Goal: Information Seeking & Learning: Check status

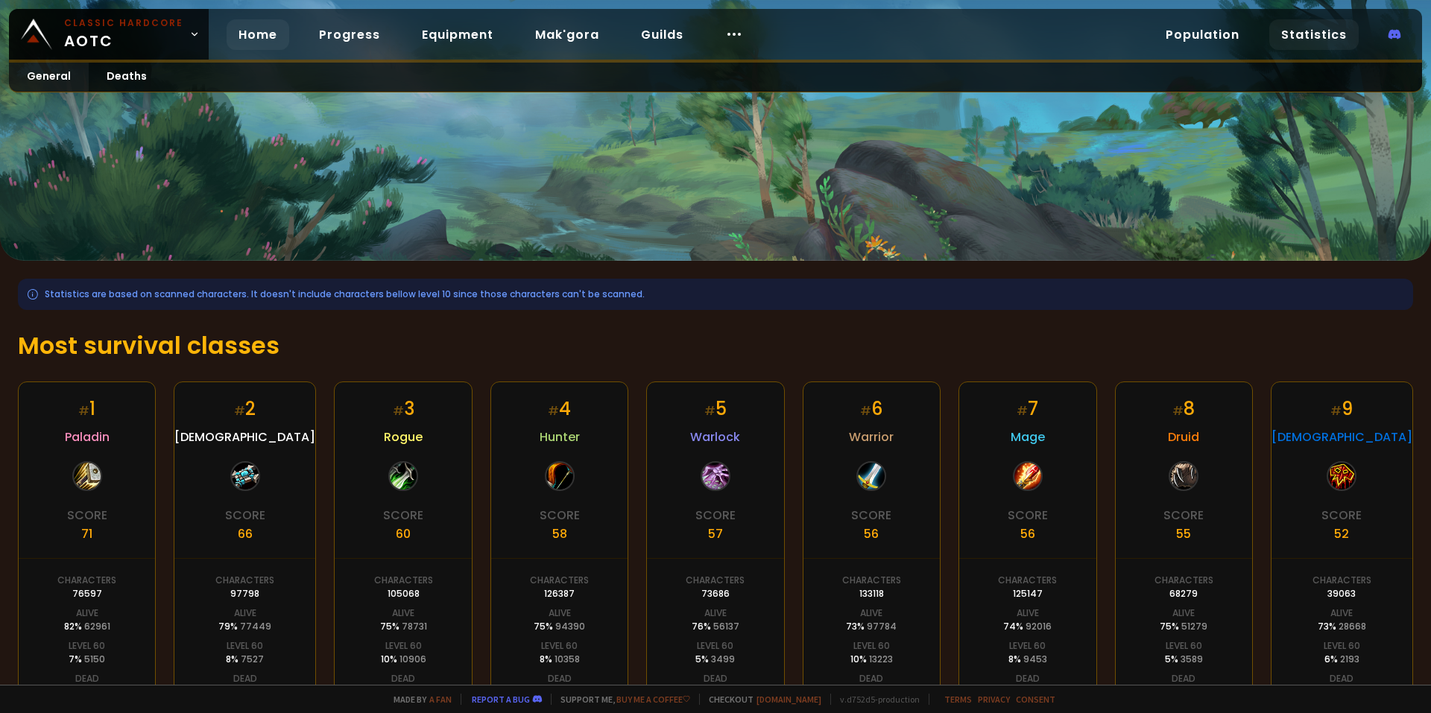
click at [256, 28] on link "Home" at bounding box center [258, 34] width 63 height 31
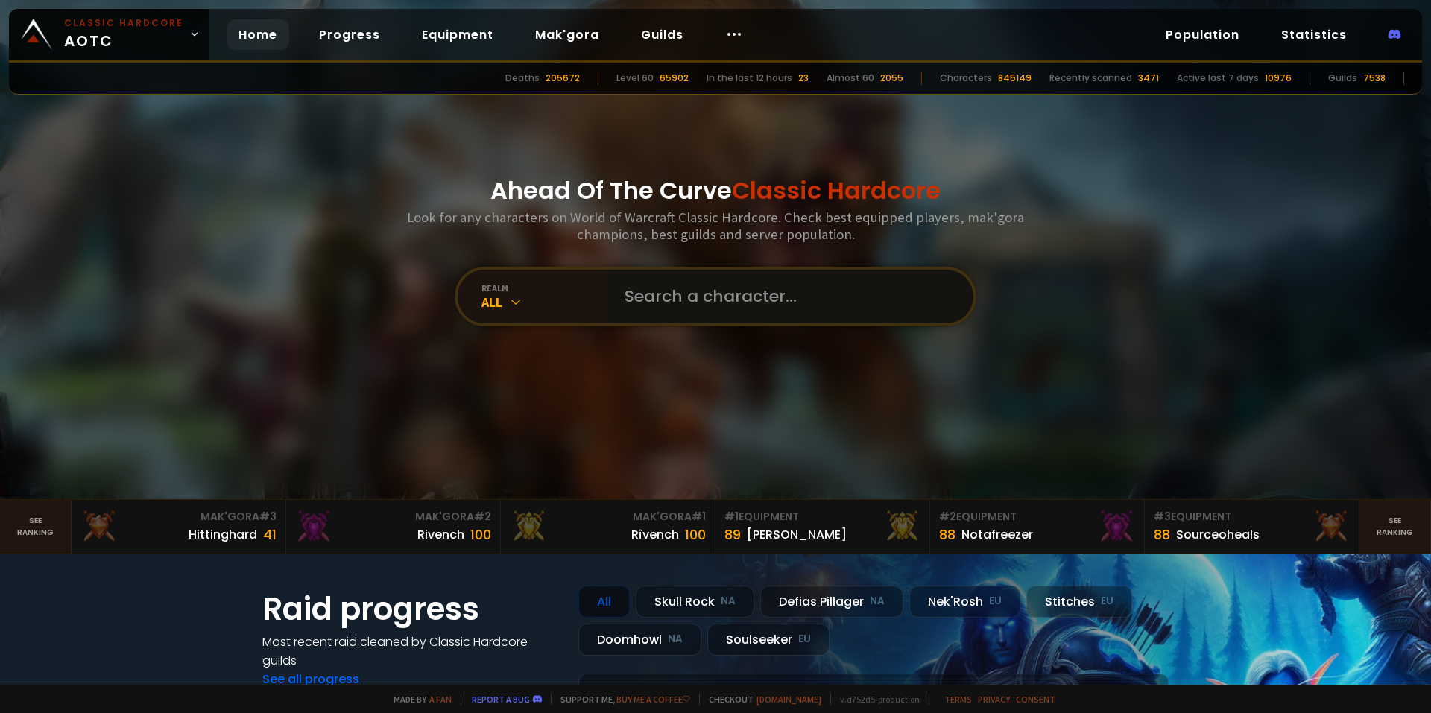
click at [746, 294] on input "text" at bounding box center [786, 297] width 340 height 54
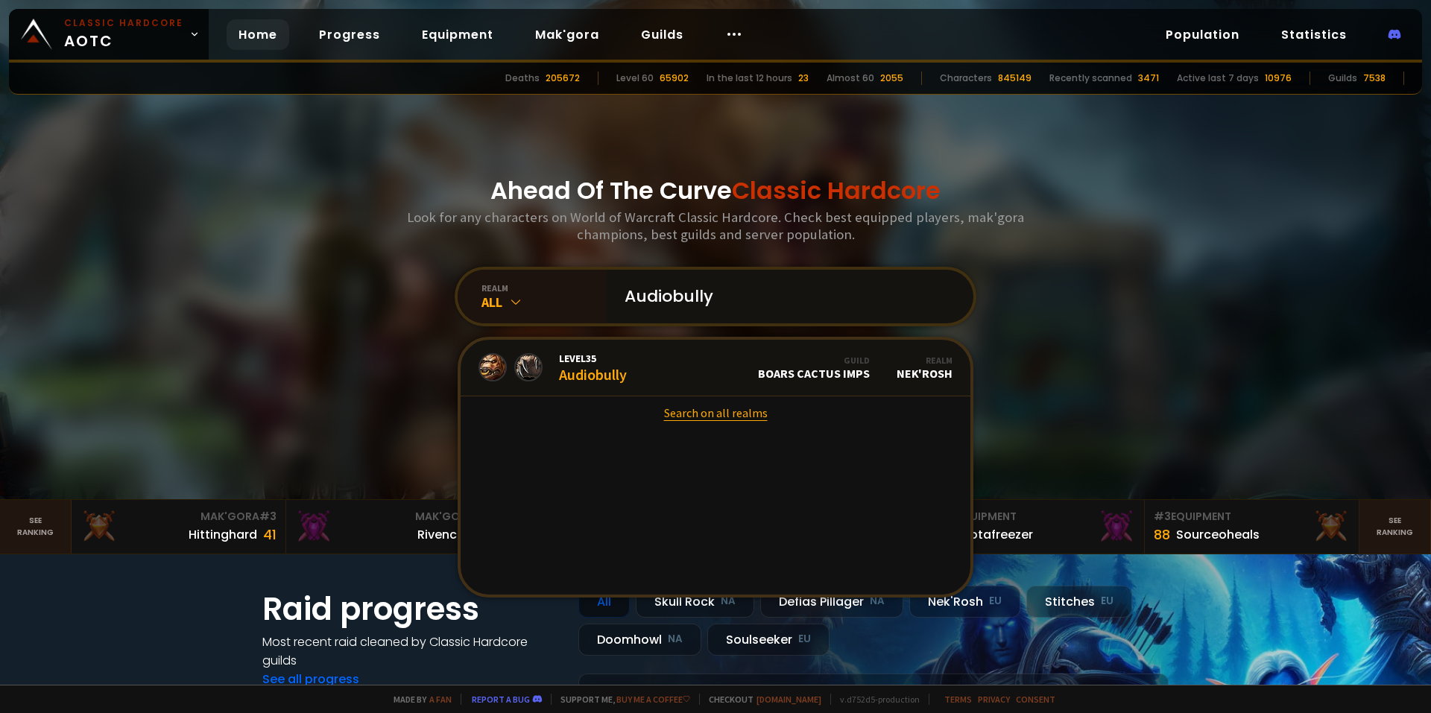
type input "Audiobully"
click at [711, 410] on link "Search on all realms" at bounding box center [716, 413] width 510 height 33
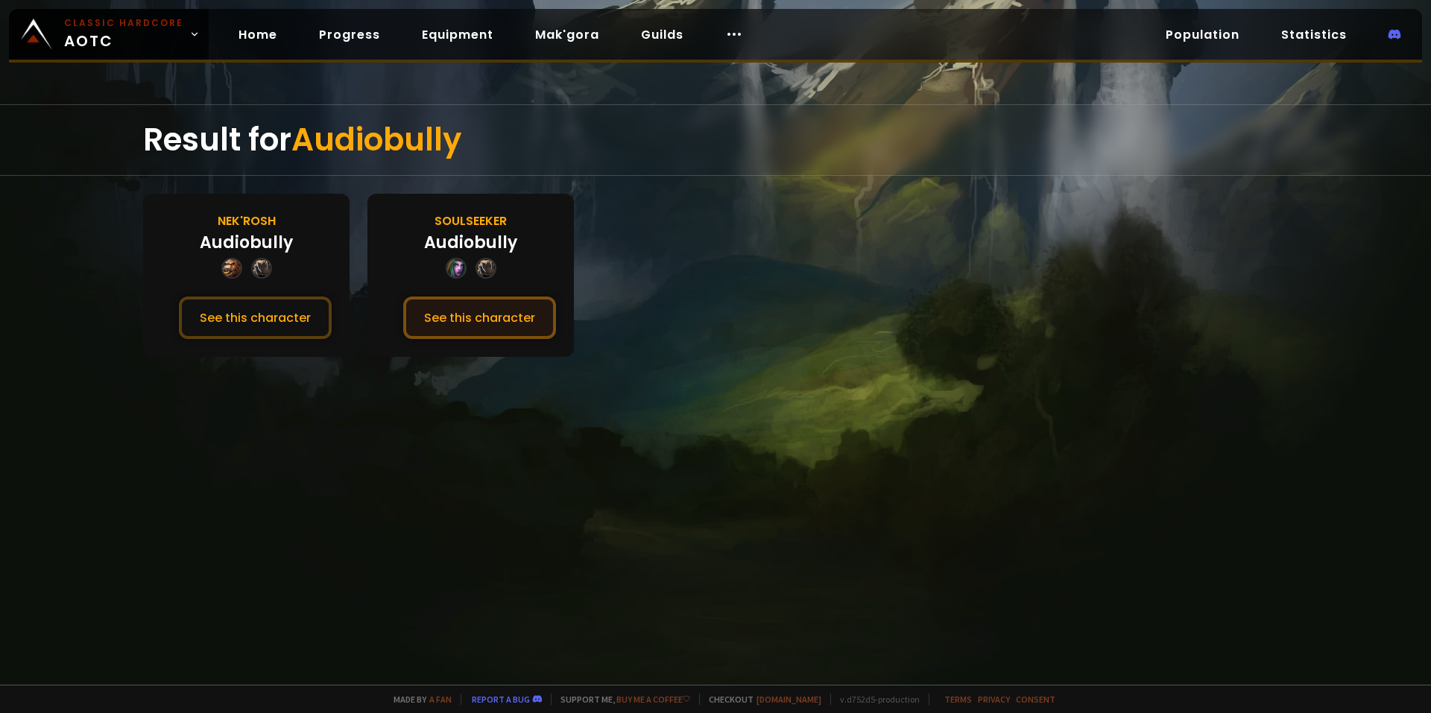
click at [512, 327] on button "See this character" at bounding box center [479, 318] width 153 height 42
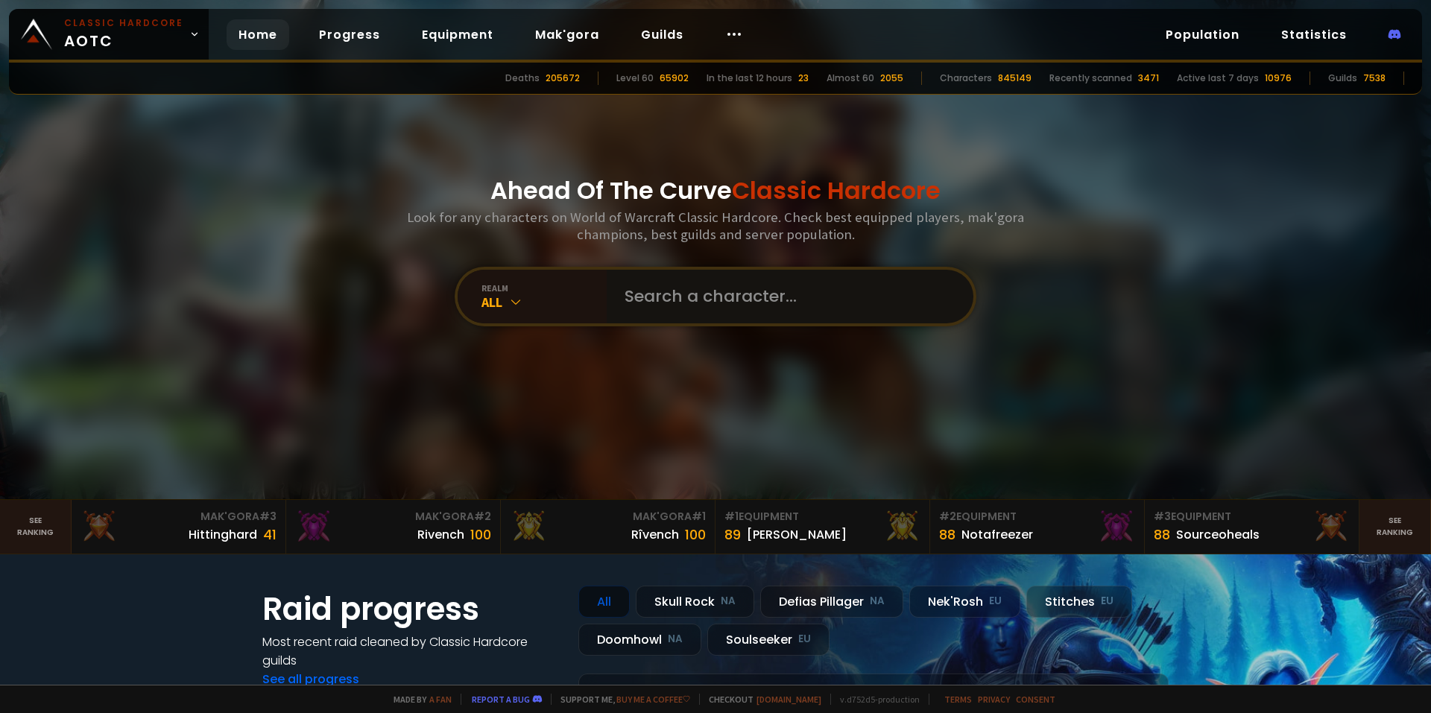
click at [666, 292] on input "text" at bounding box center [786, 297] width 340 height 54
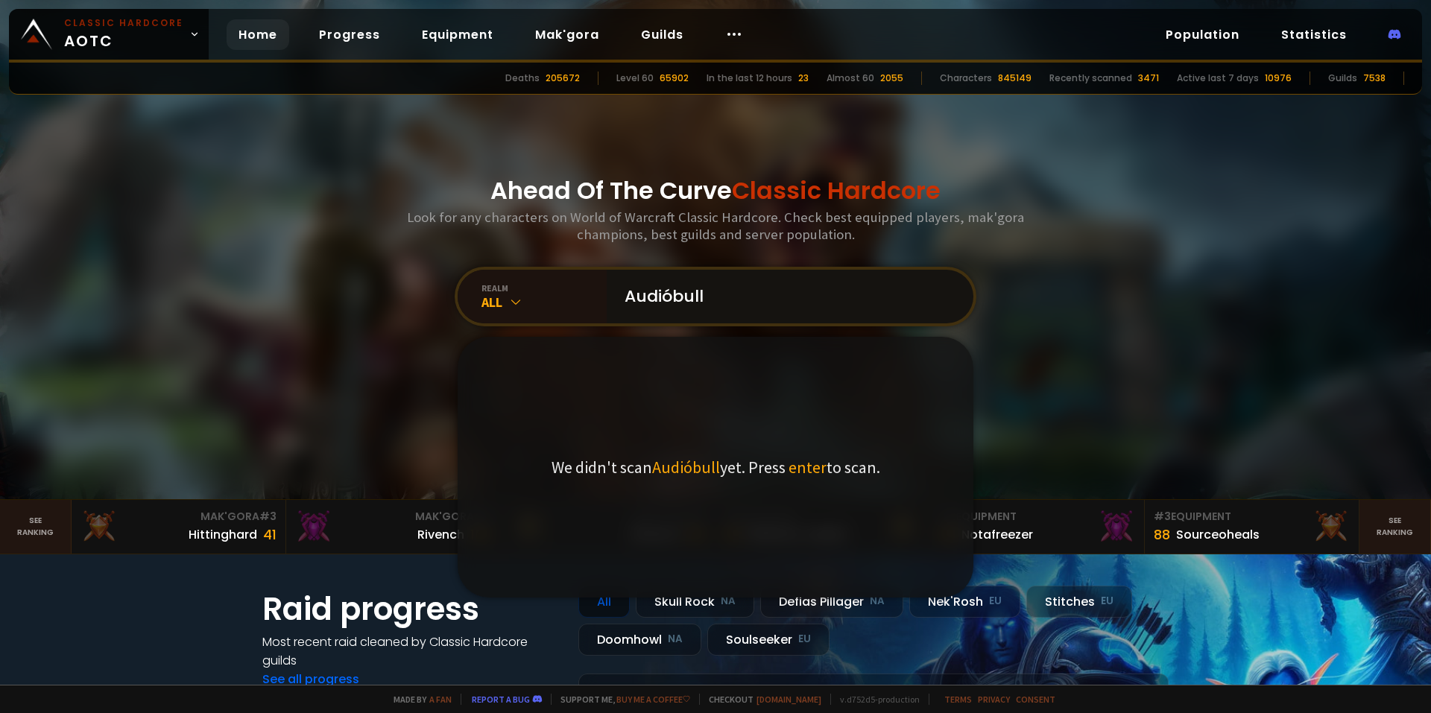
type input "Audióbully"
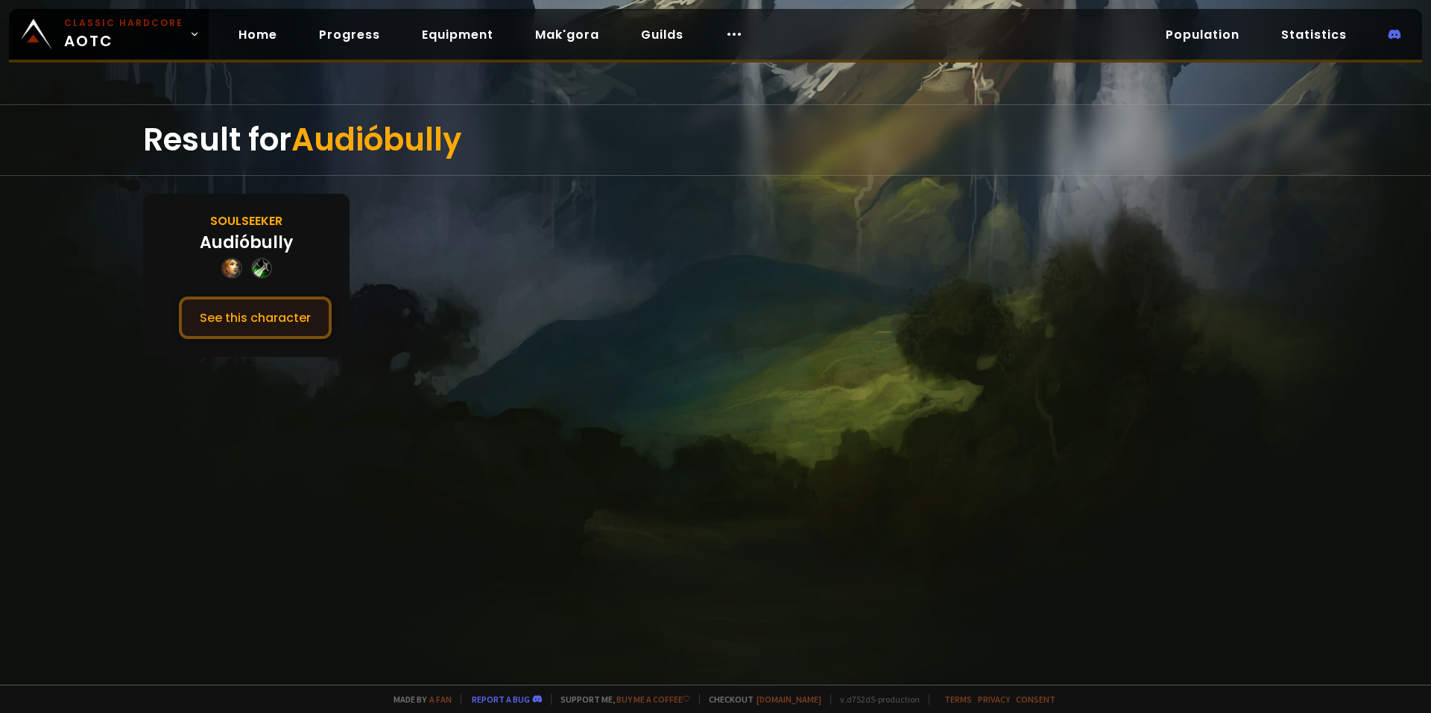
click at [298, 315] on button "See this character" at bounding box center [255, 318] width 153 height 42
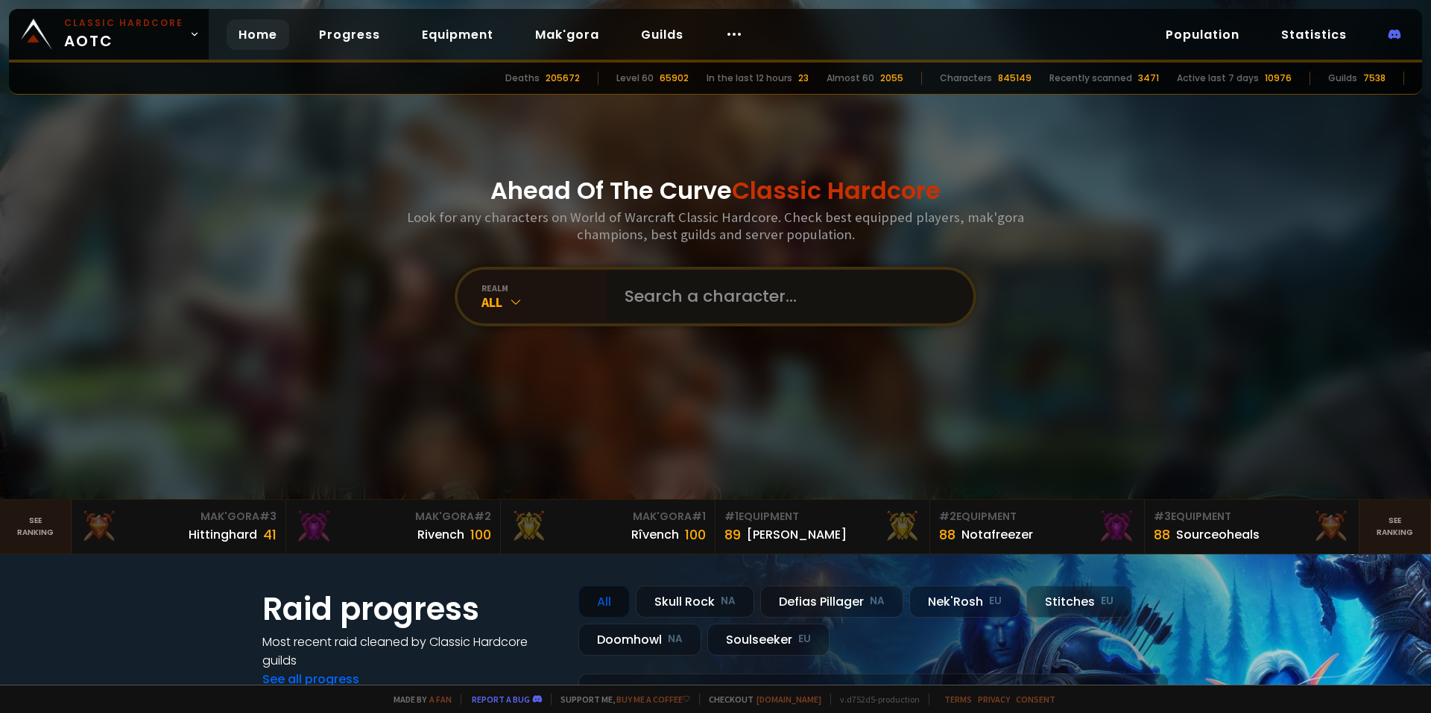
click at [704, 306] on input "text" at bounding box center [786, 297] width 340 height 54
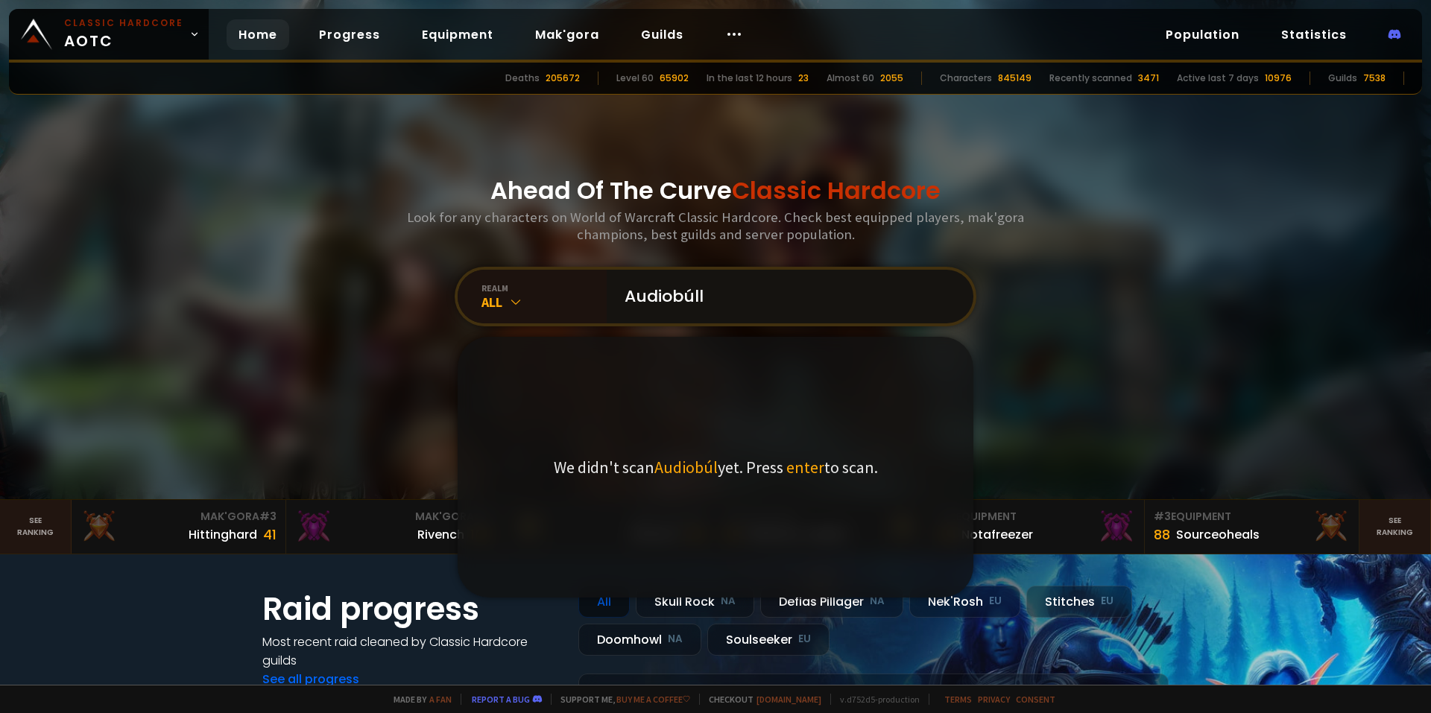
type input "Audiobúlly"
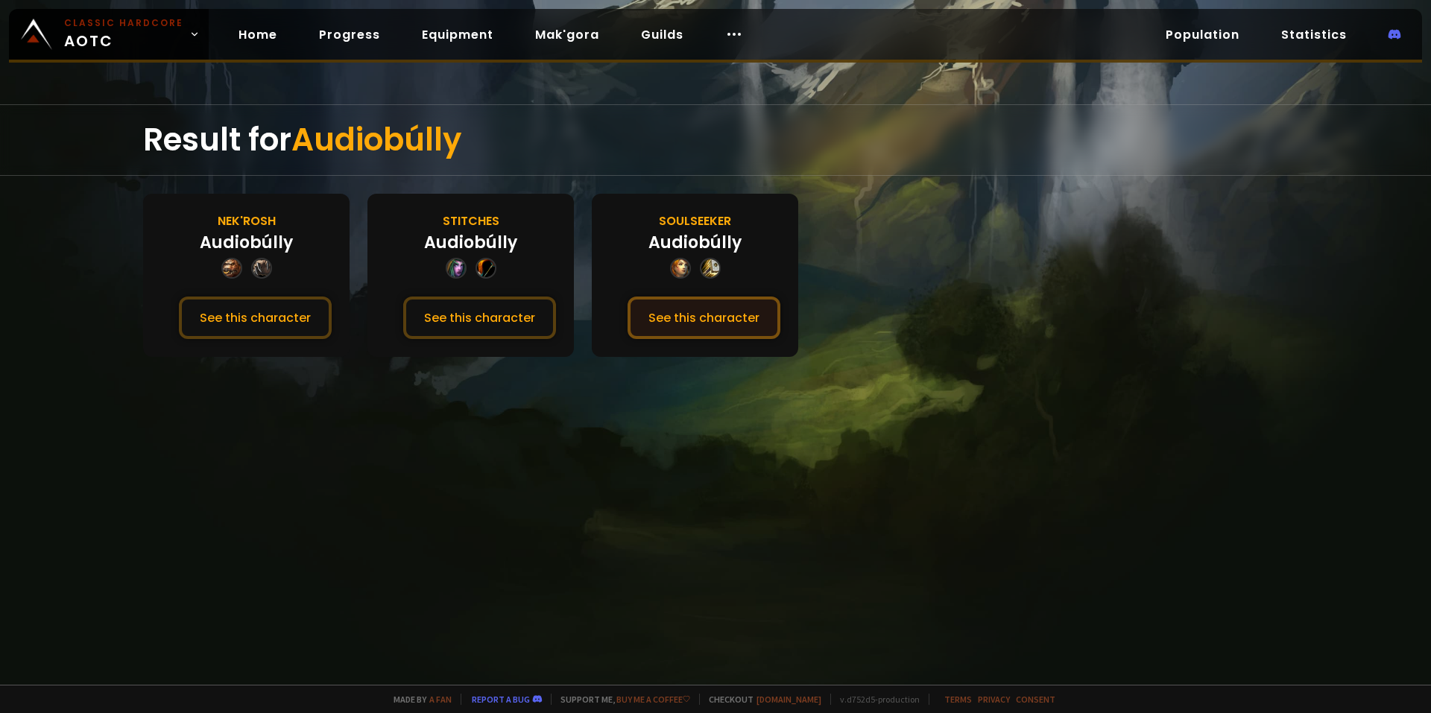
click at [693, 305] on button "See this character" at bounding box center [704, 318] width 153 height 42
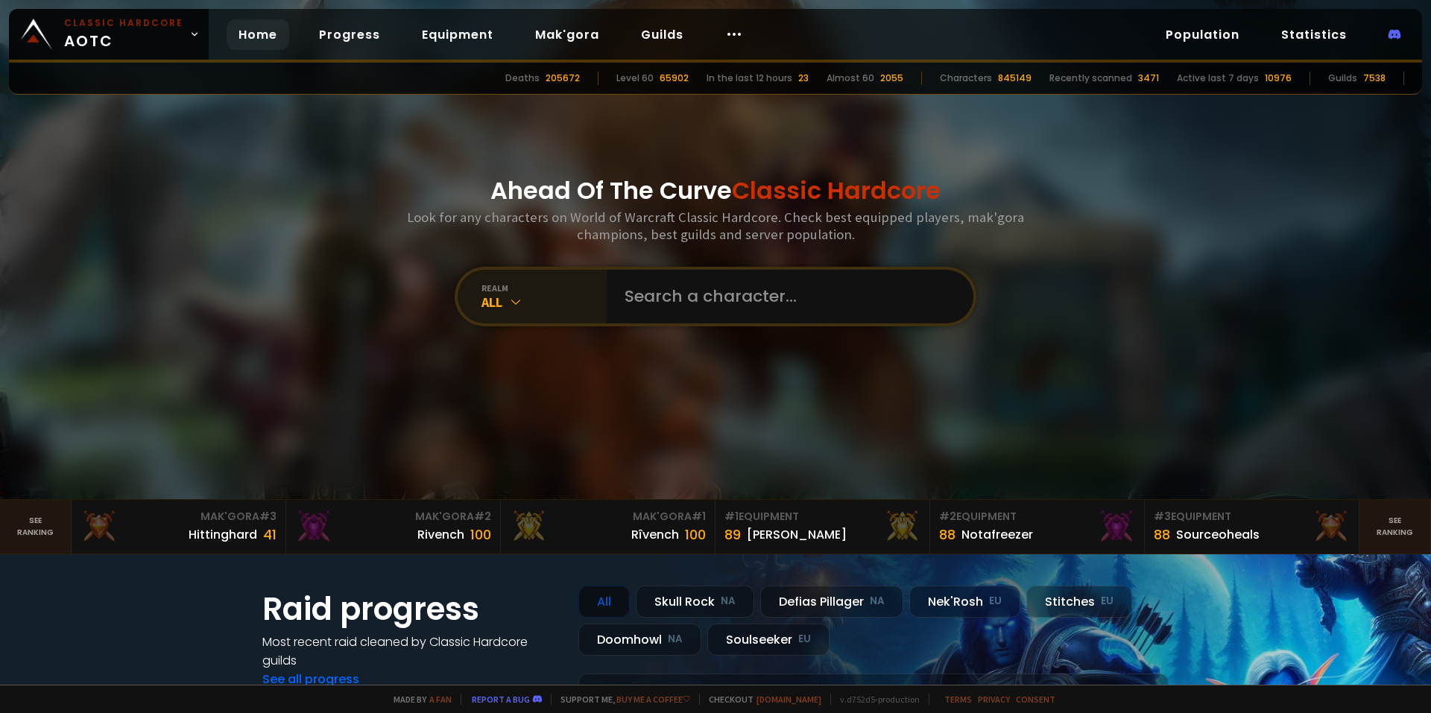
click at [542, 304] on div "All" at bounding box center [544, 302] width 125 height 17
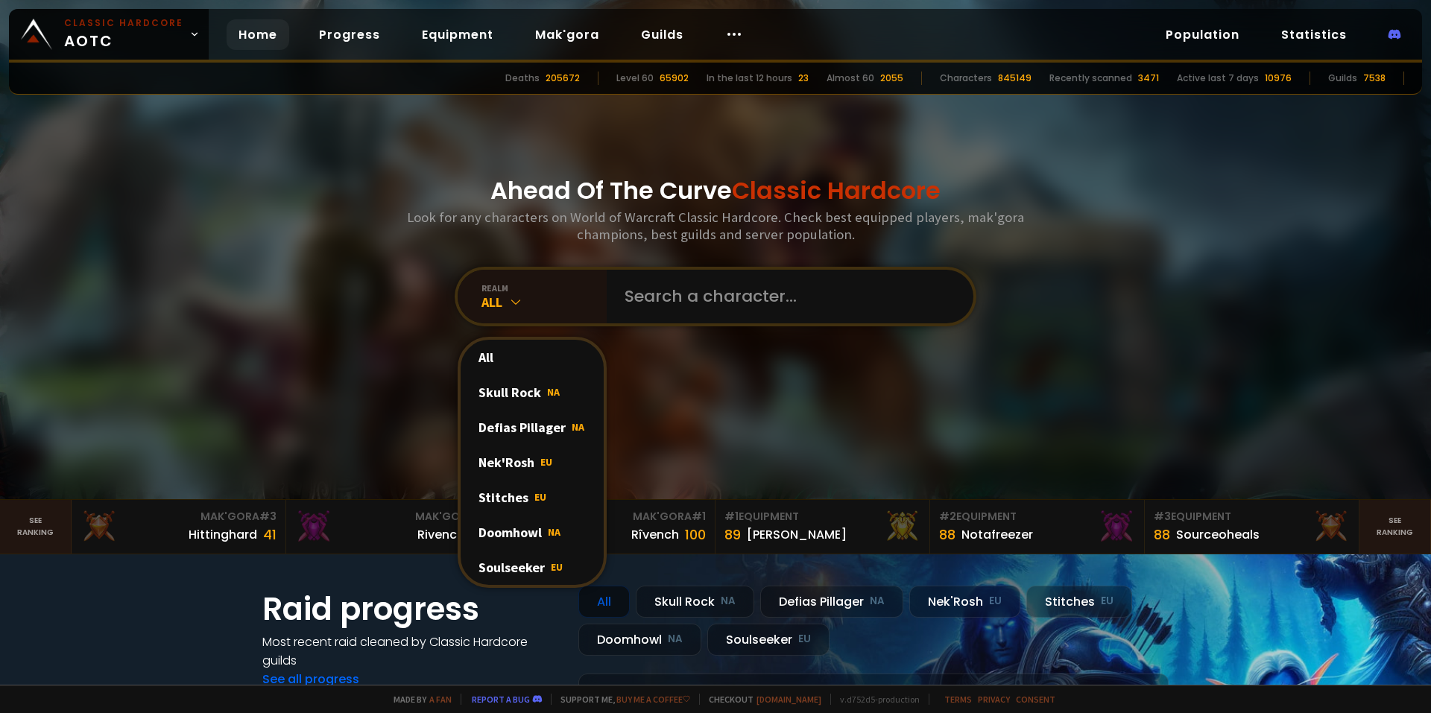
click at [543, 561] on div "Soulseeker EU" at bounding box center [532, 567] width 143 height 35
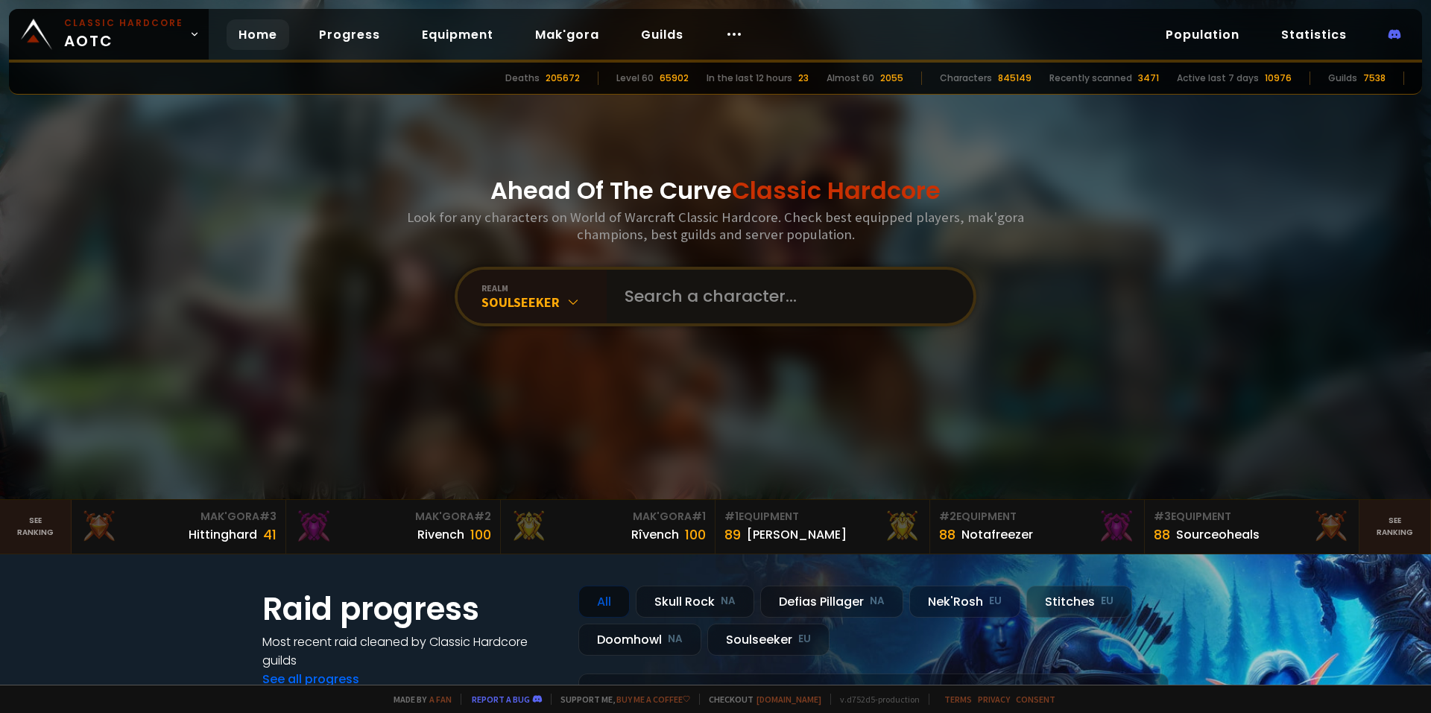
click at [690, 307] on input "text" at bounding box center [786, 297] width 340 height 54
type input "audio"
click at [514, 300] on icon at bounding box center [515, 301] width 15 height 15
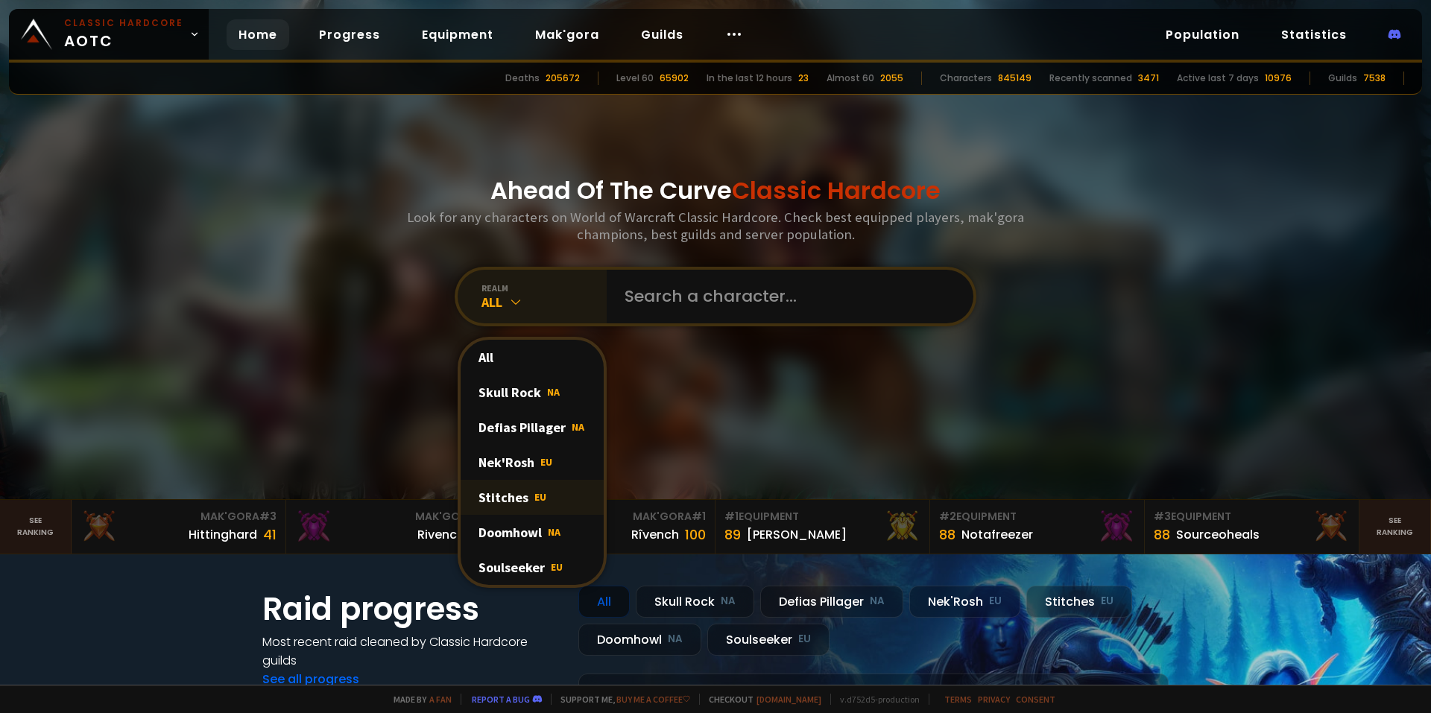
click at [547, 489] on div "Stitches EU" at bounding box center [532, 497] width 143 height 35
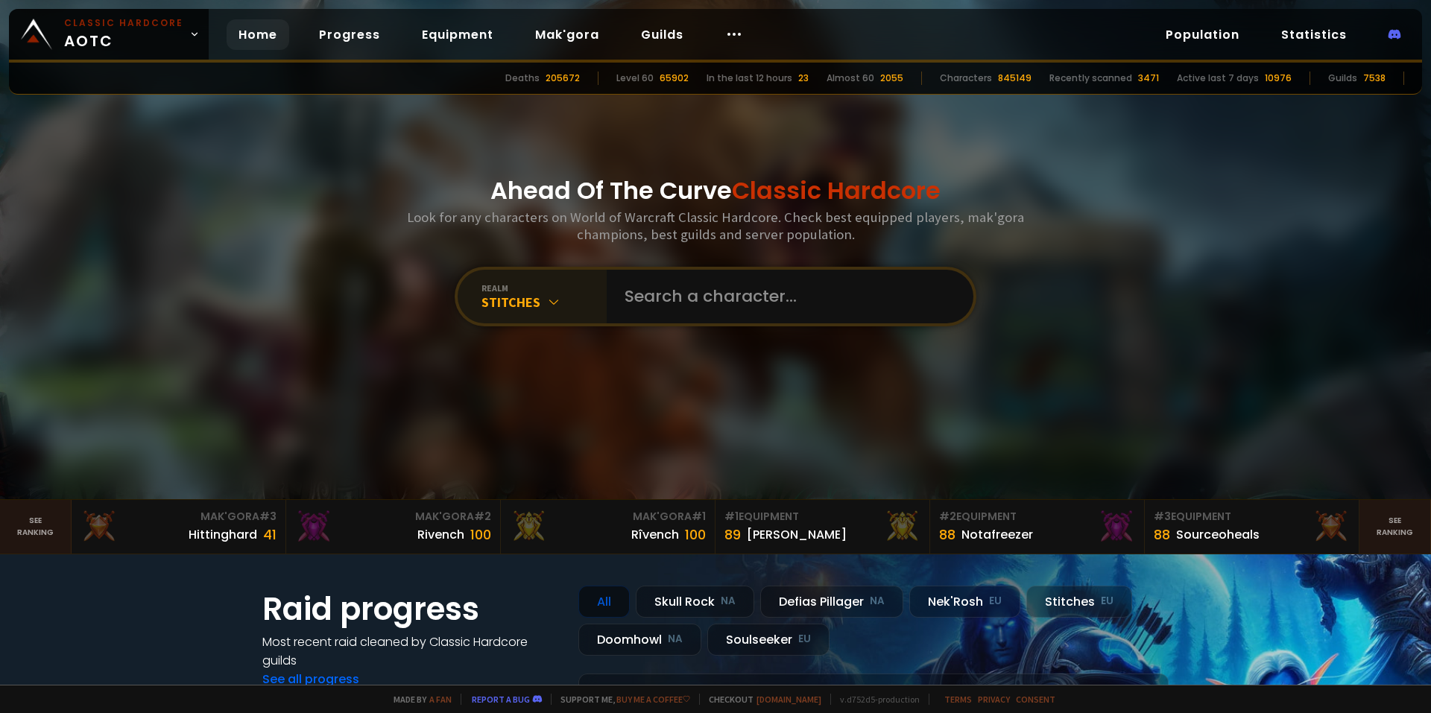
click at [490, 303] on div "Stitches" at bounding box center [544, 302] width 125 height 17
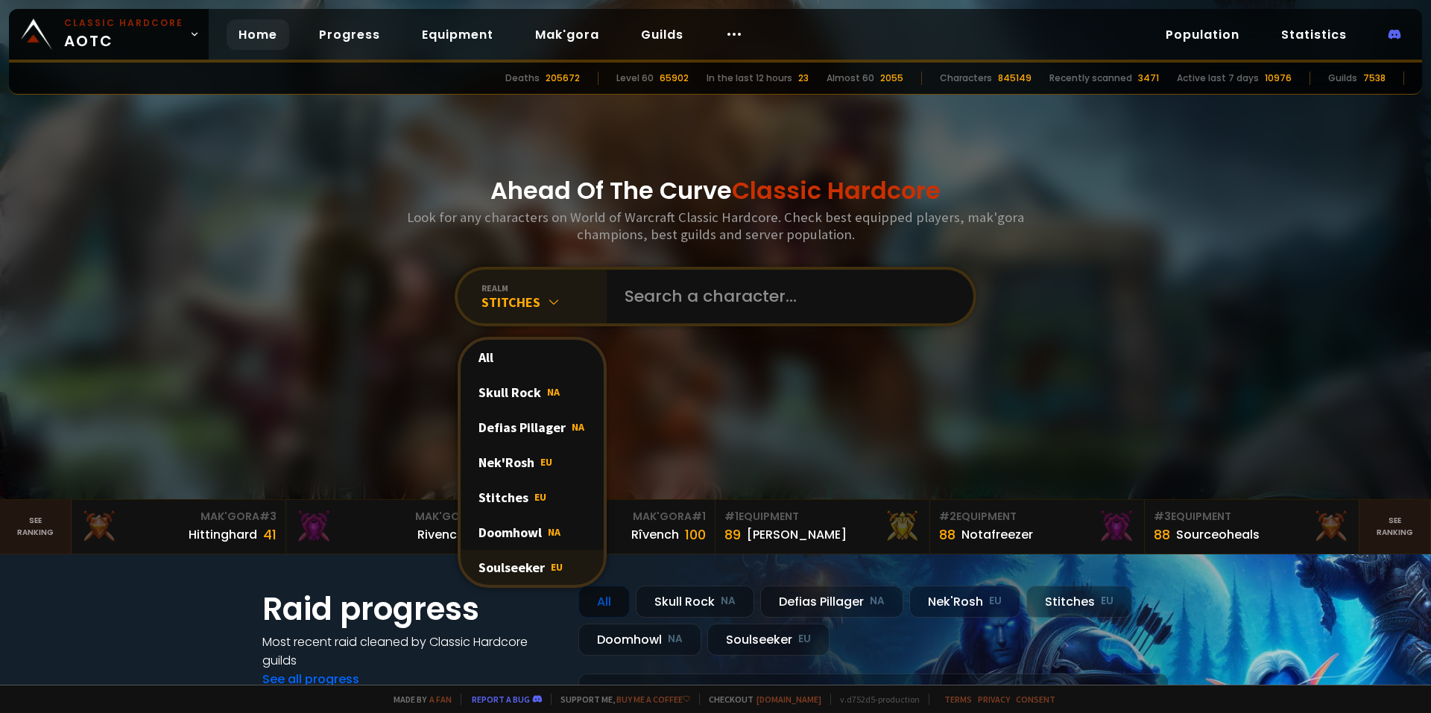
click at [537, 573] on div "Soulseeker EU" at bounding box center [532, 567] width 143 height 35
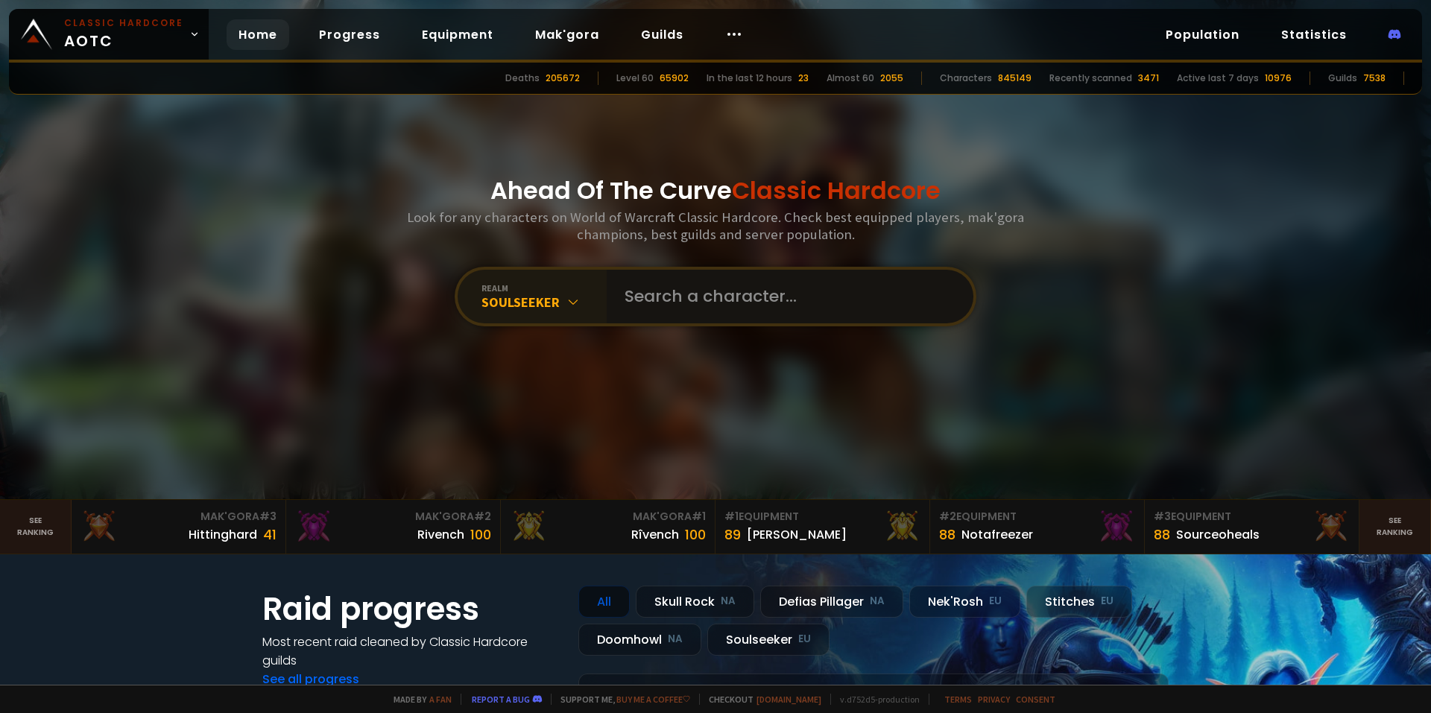
click at [655, 309] on input "text" at bounding box center [786, 297] width 340 height 54
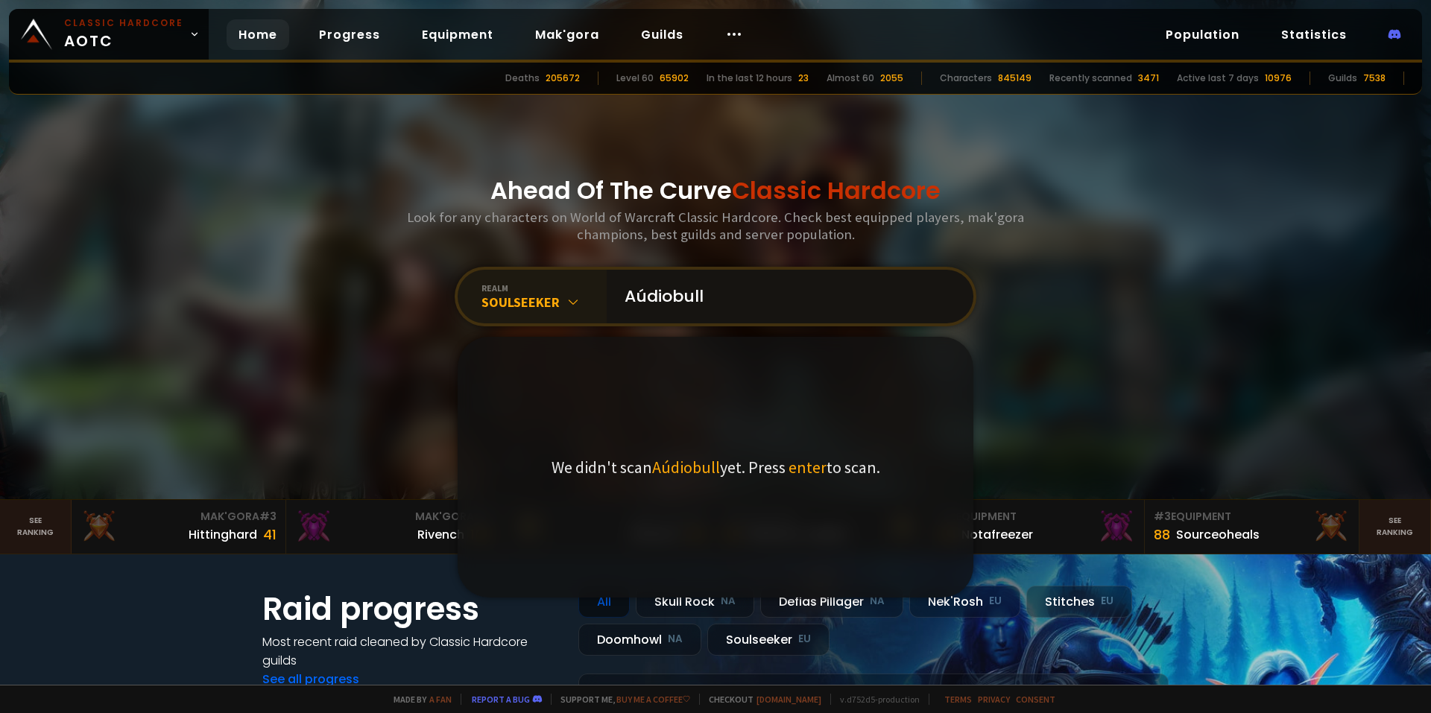
type input "Aúdiobully"
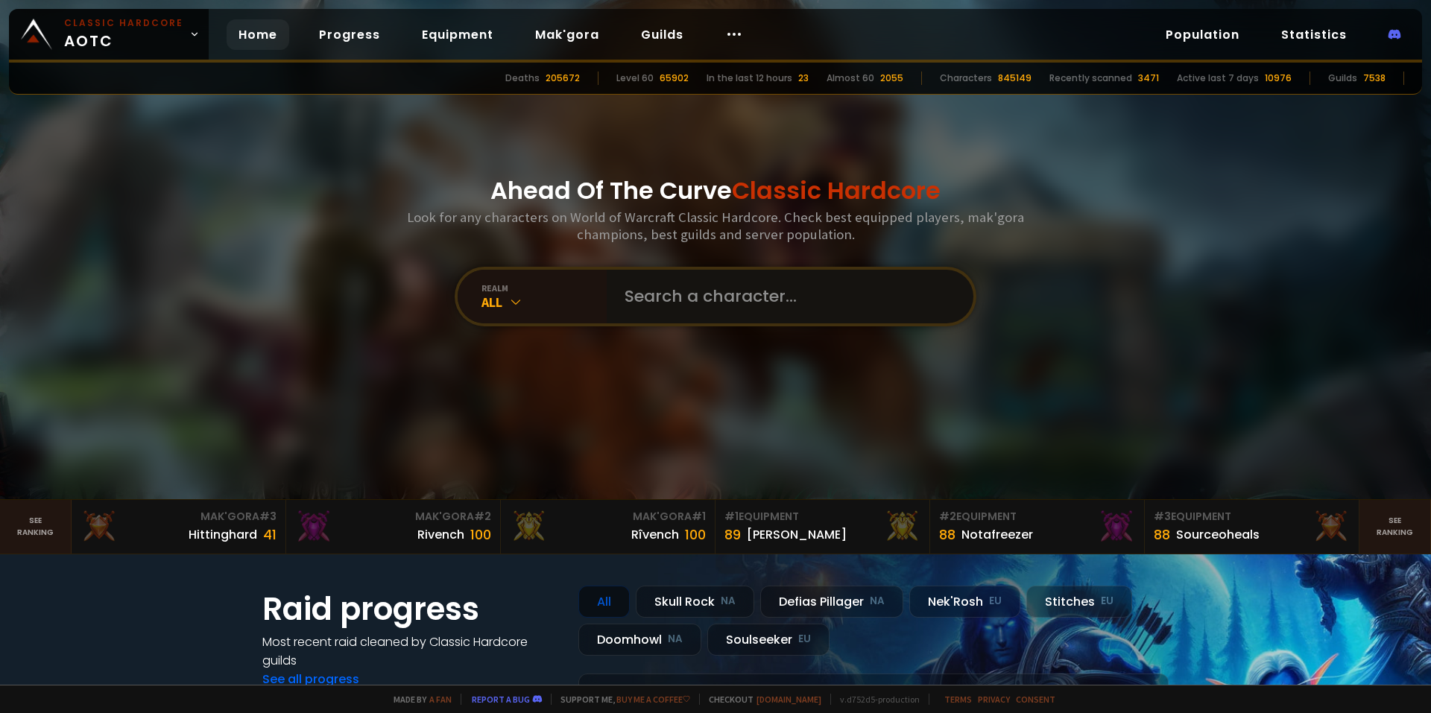
click at [659, 307] on input "text" at bounding box center [786, 297] width 340 height 54
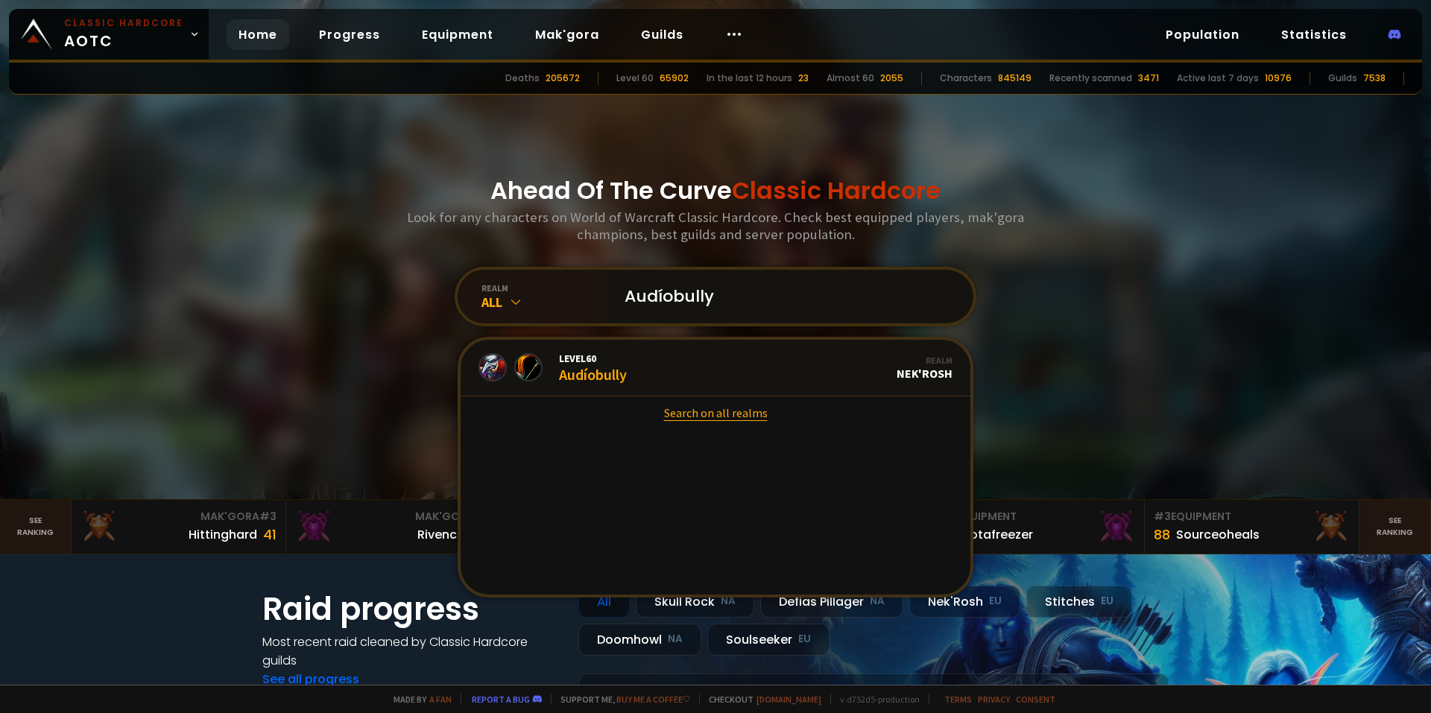
type input "Audíobully"
click at [711, 420] on link "Search on all realms" at bounding box center [716, 413] width 510 height 33
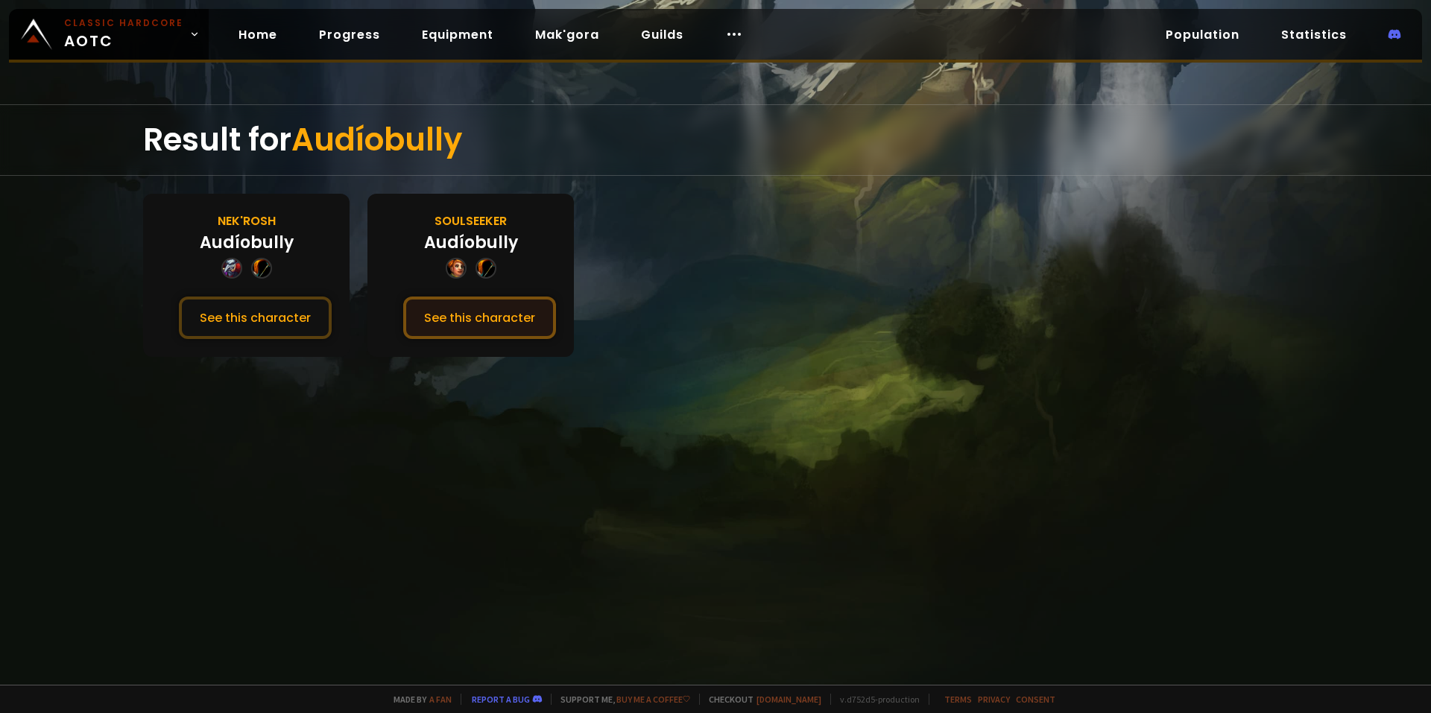
click at [511, 324] on button "See this character" at bounding box center [479, 318] width 153 height 42
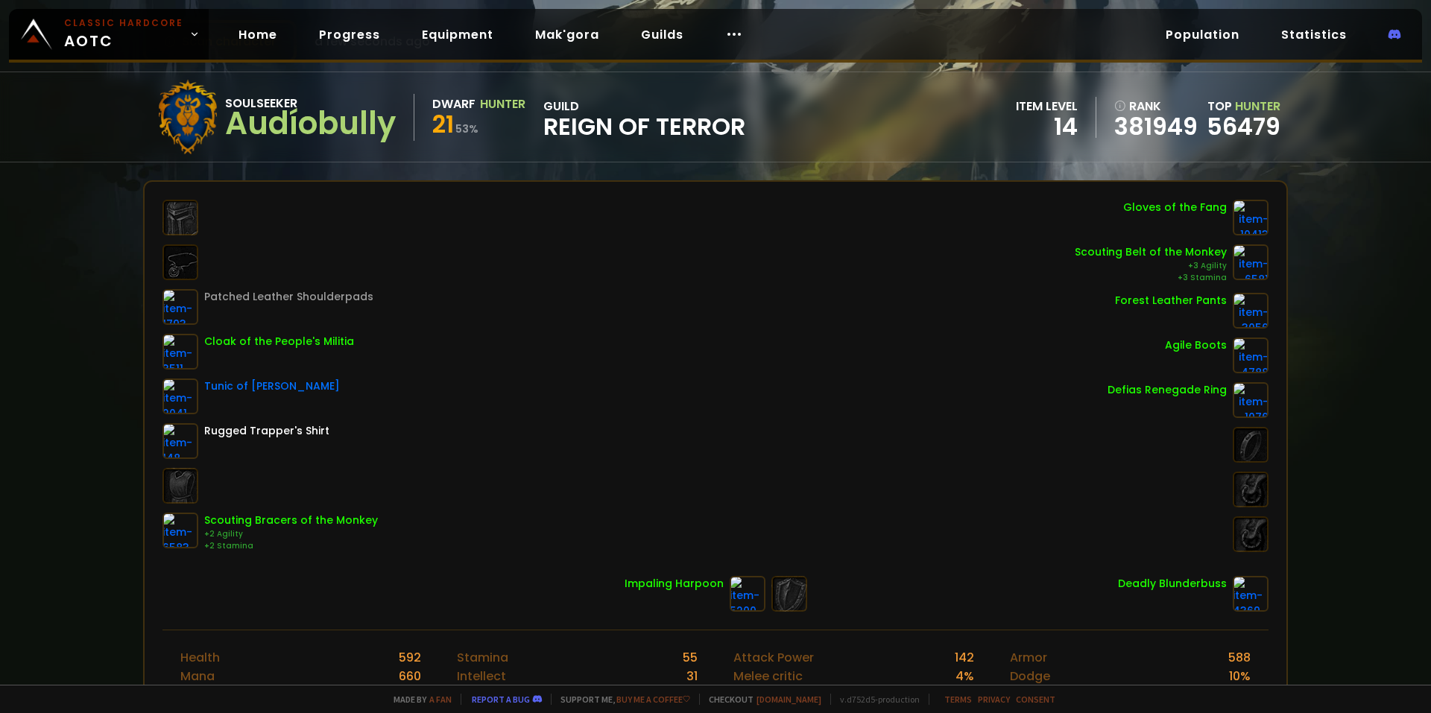
scroll to position [25, 0]
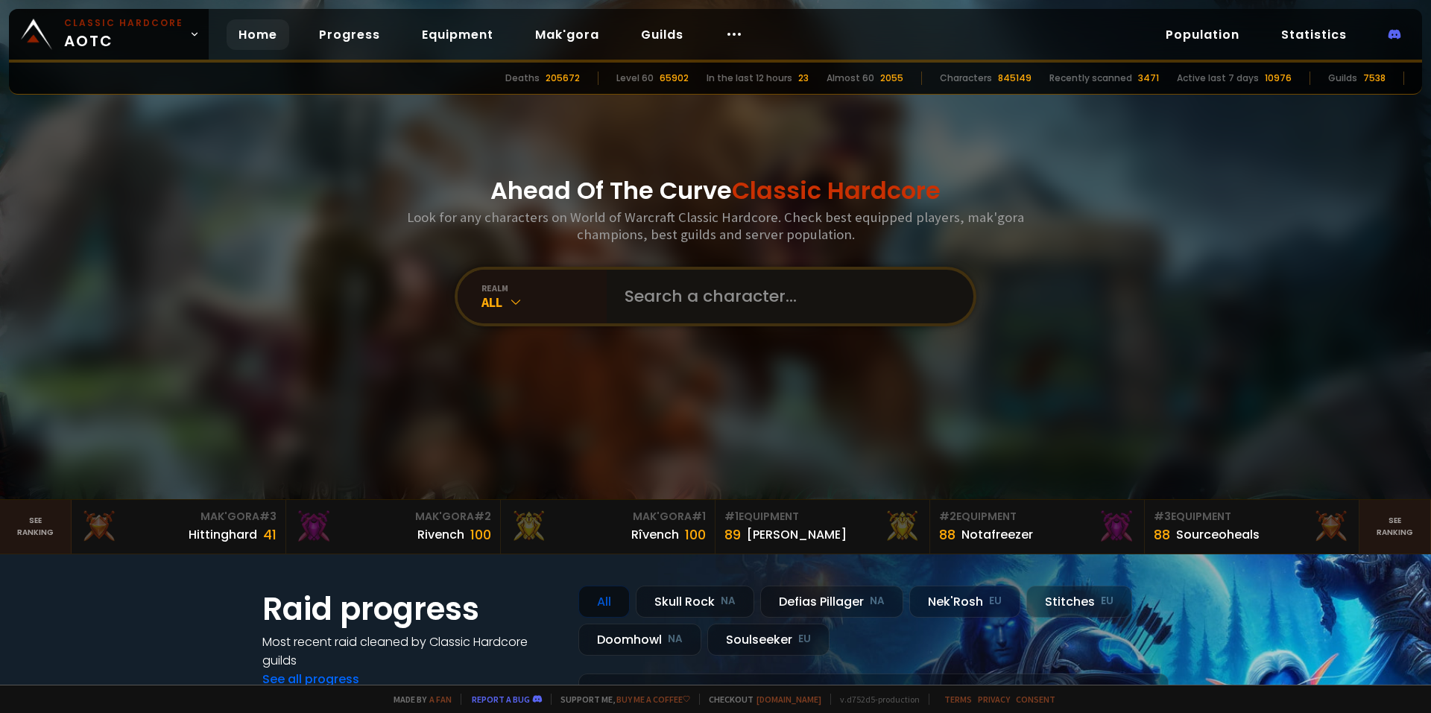
click at [693, 292] on input "text" at bounding box center [786, 297] width 340 height 54
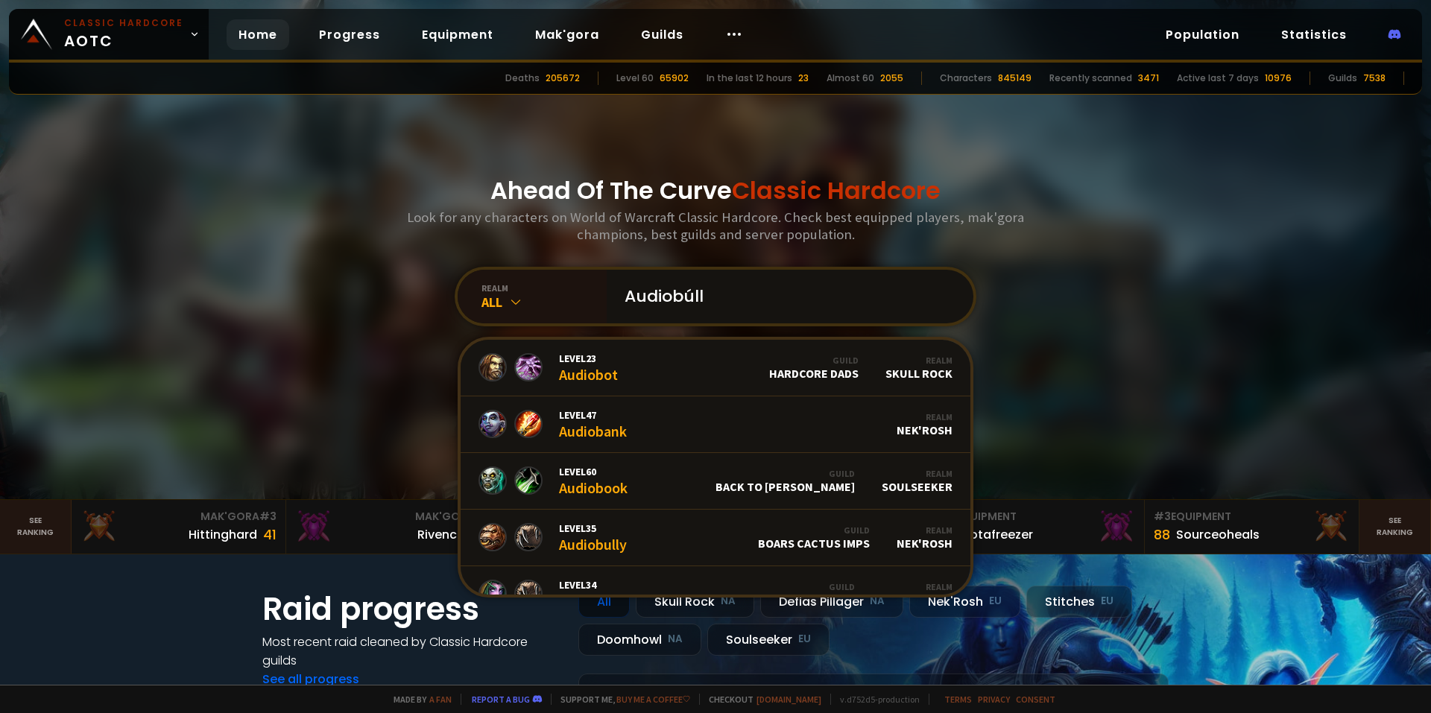
type input "Audiobúlly"
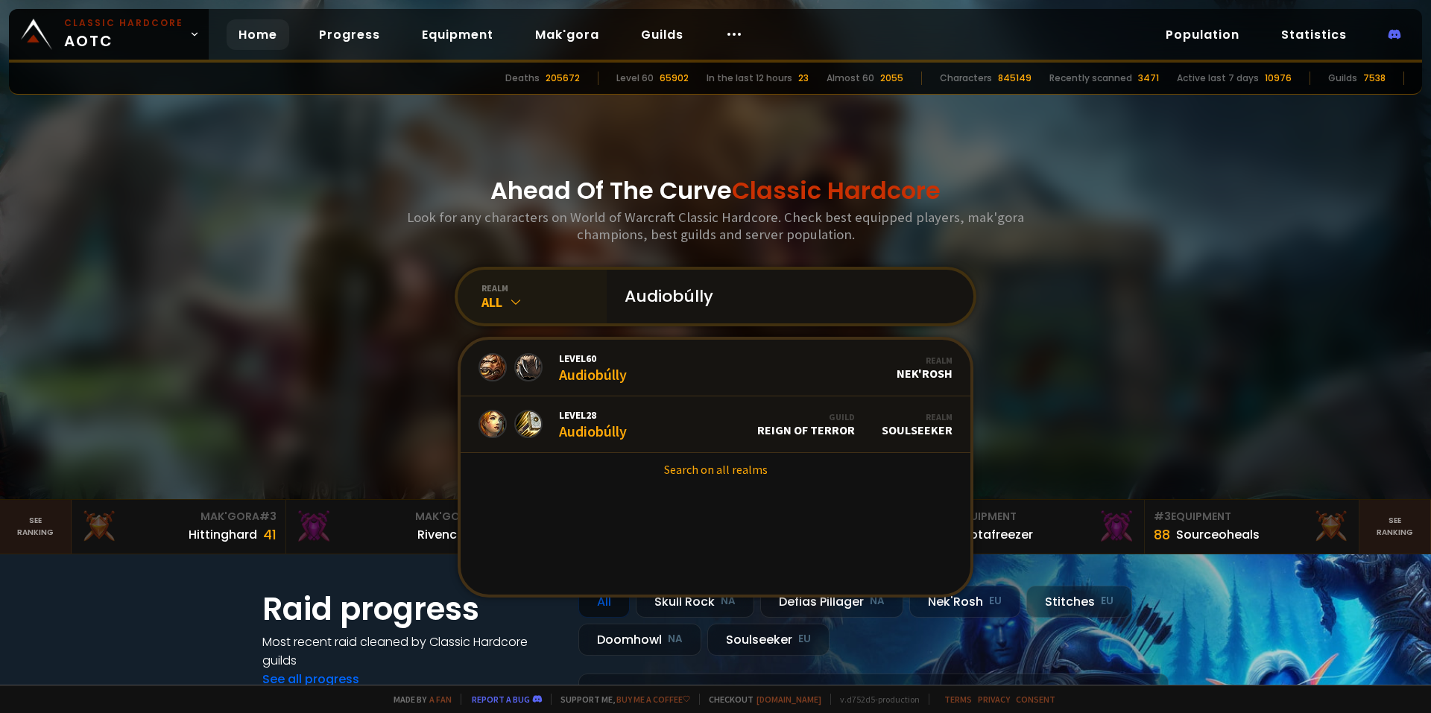
drag, startPoint x: 743, startPoint y: 295, endPoint x: 547, endPoint y: 292, distance: 195.4
click at [547, 292] on div "realm All Audiobúlly Level 60 Audiobúlly Realm Nek'Rosh Level 28 Audiobúlly Gui…" at bounding box center [716, 297] width 522 height 60
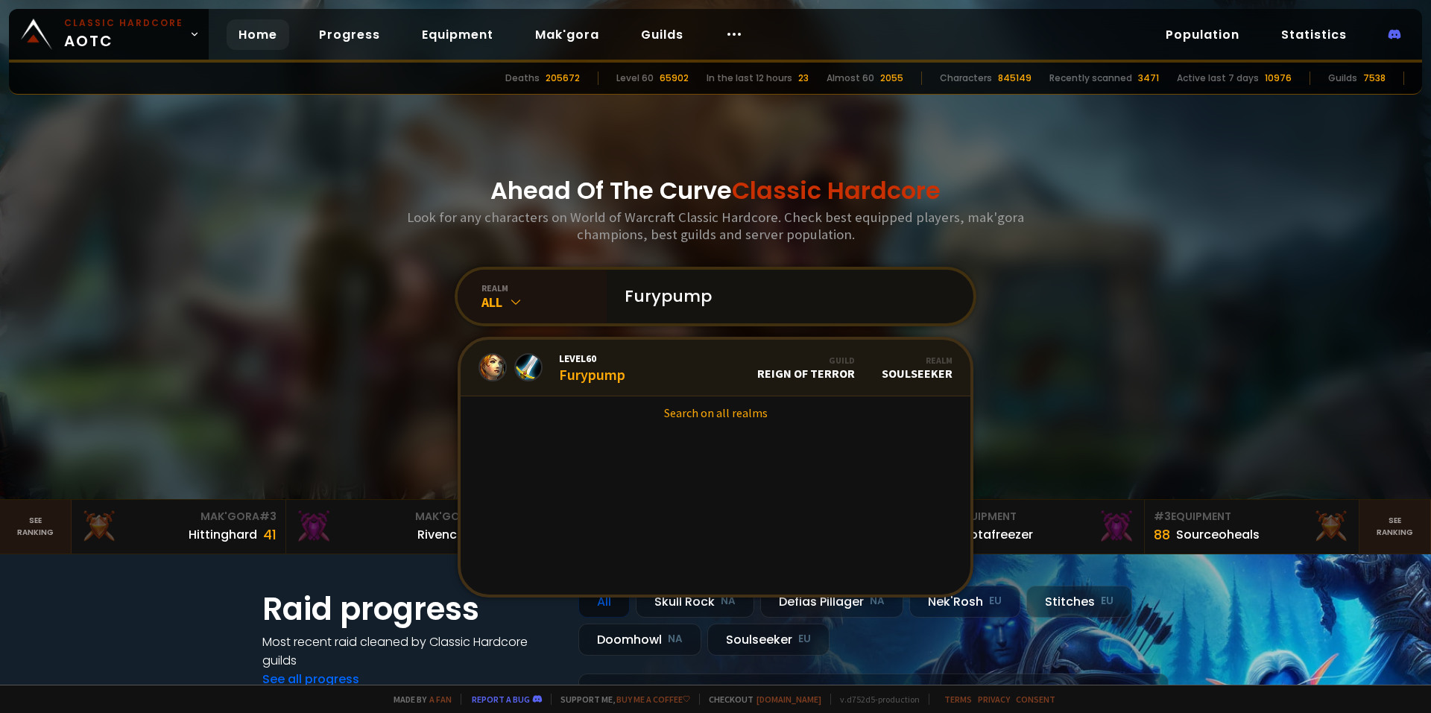
type input "Furypump"
click at [676, 357] on link "Level 60 Furypump Guild Reign of Terror Realm Soulseeker" at bounding box center [716, 368] width 510 height 57
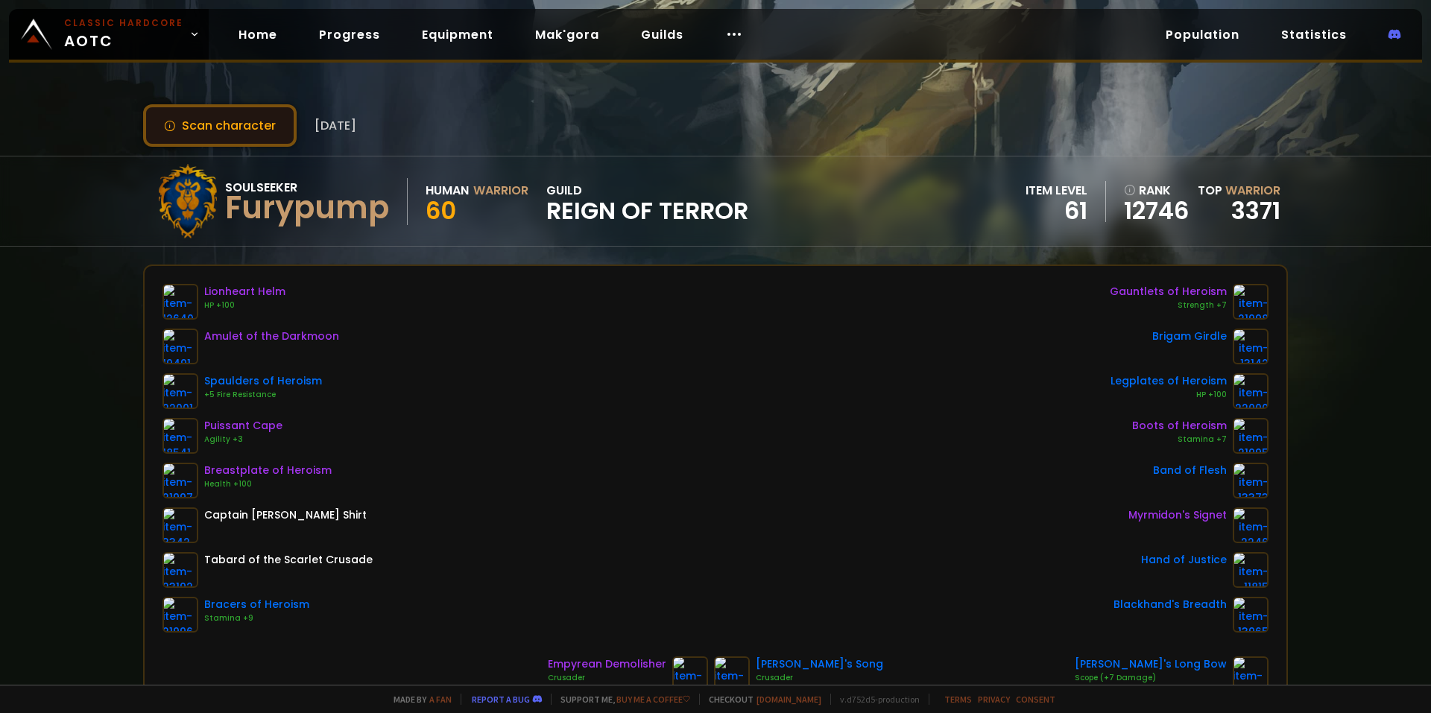
click at [215, 112] on button "Scan character" at bounding box center [220, 125] width 154 height 42
click at [227, 125] on button "Scan character" at bounding box center [220, 125] width 154 height 42
click at [229, 133] on button "Scan character" at bounding box center [220, 125] width 154 height 42
click at [230, 114] on button "Scan character" at bounding box center [220, 125] width 154 height 42
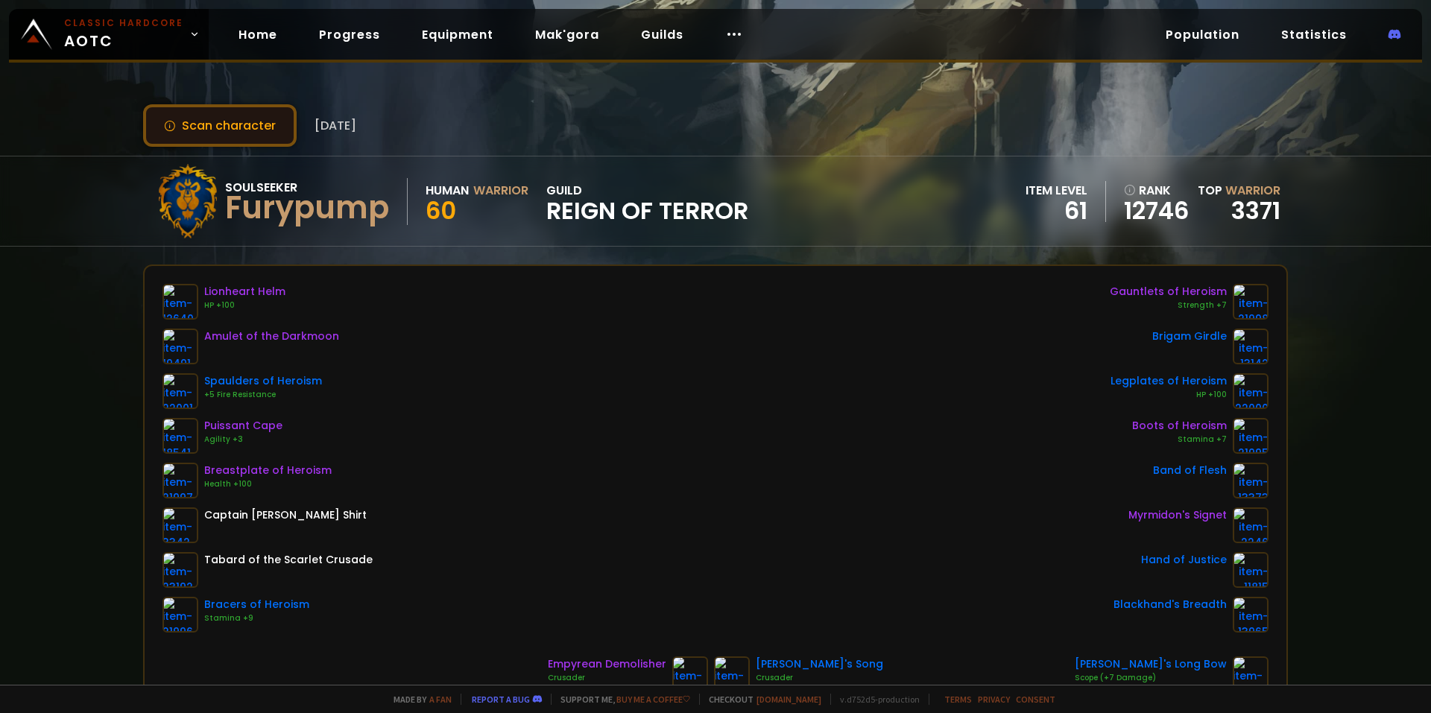
click at [230, 114] on button "Scan character" at bounding box center [220, 125] width 154 height 42
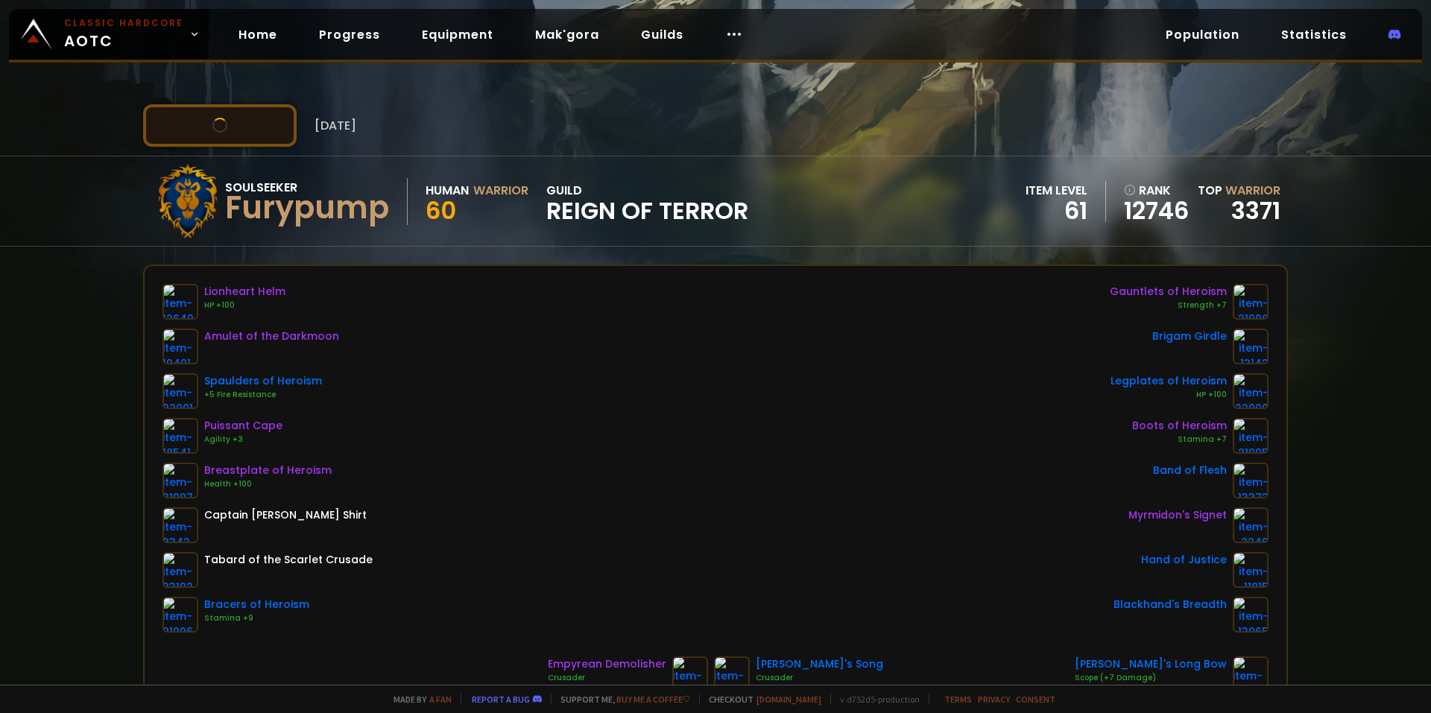
click at [230, 114] on button "Scan character" at bounding box center [220, 125] width 154 height 42
click at [232, 117] on button "Scan character" at bounding box center [220, 125] width 154 height 42
drag, startPoint x: 232, startPoint y: 117, endPoint x: 250, endPoint y: 171, distance: 57.3
click at [232, 119] on button "Scan character" at bounding box center [220, 125] width 154 height 42
click at [261, 111] on button "Scan character" at bounding box center [220, 125] width 154 height 42
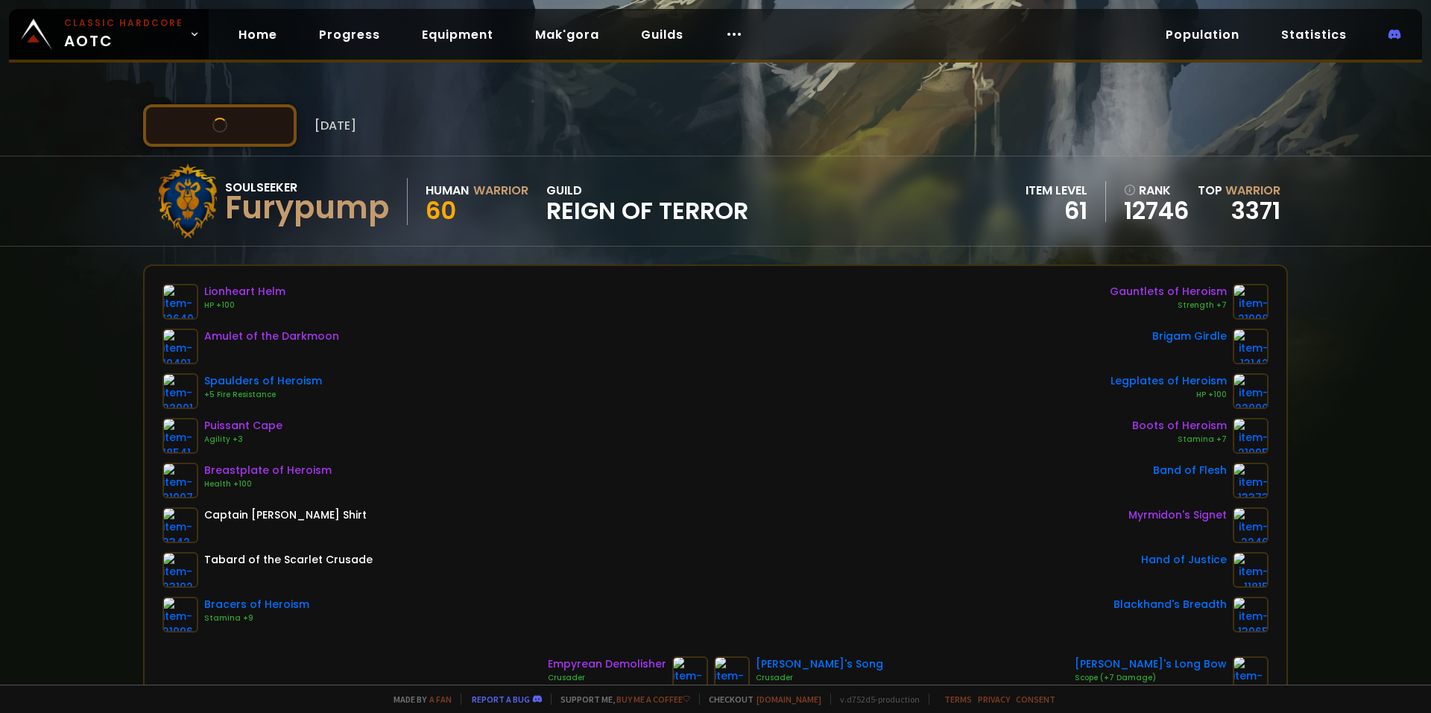
click at [261, 111] on button "Scan character" at bounding box center [220, 125] width 154 height 42
click at [236, 120] on button "Scan character" at bounding box center [220, 125] width 154 height 42
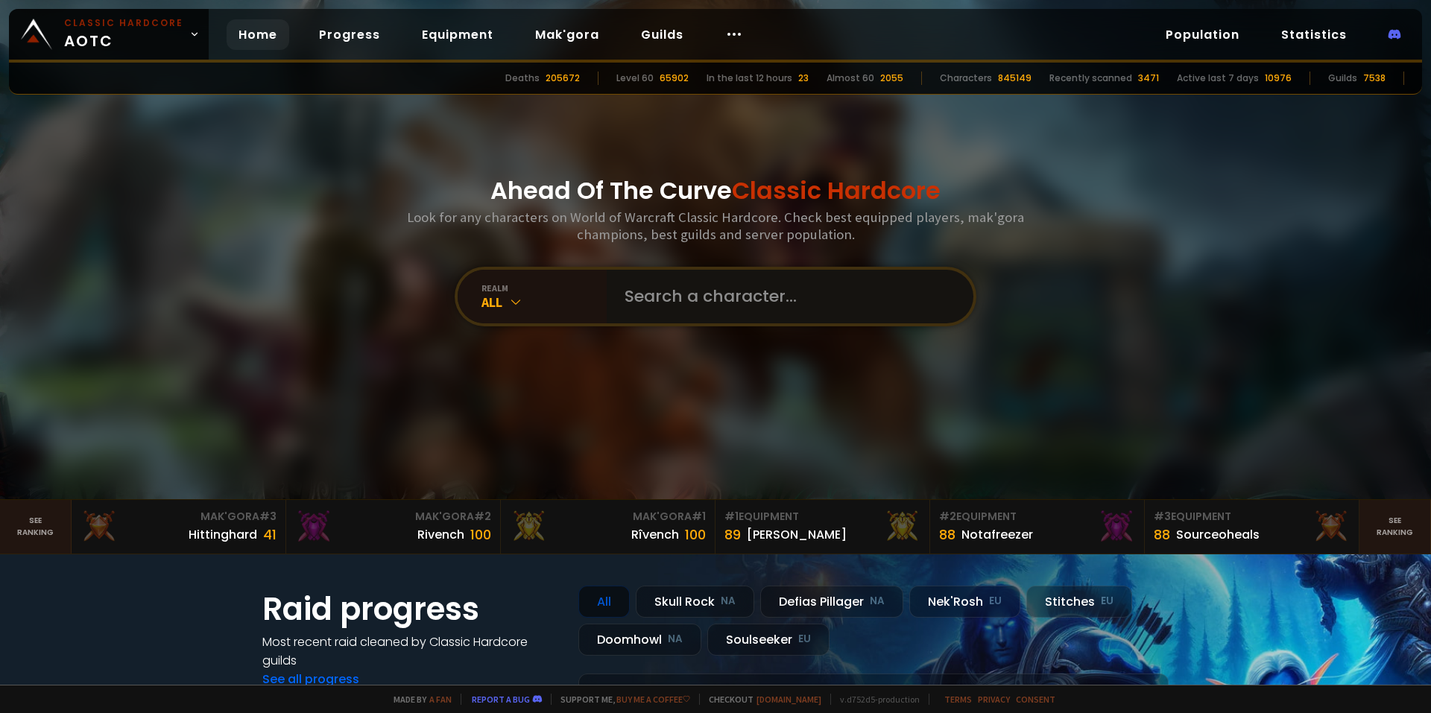
click at [630, 300] on input "text" at bounding box center [786, 297] width 340 height 54
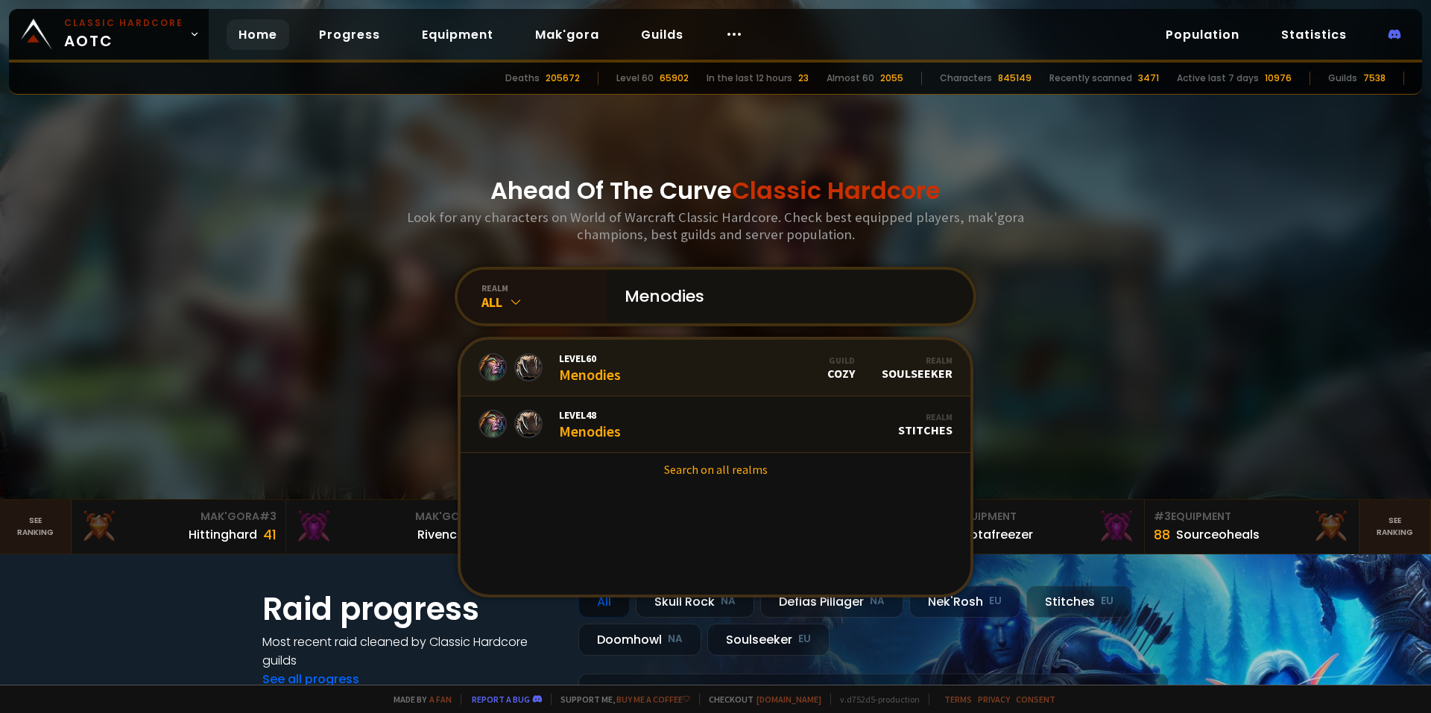
type input "Menodies"
click at [667, 365] on link "Level 60 Menodies Guild Cozy Realm Soulseeker" at bounding box center [716, 368] width 510 height 57
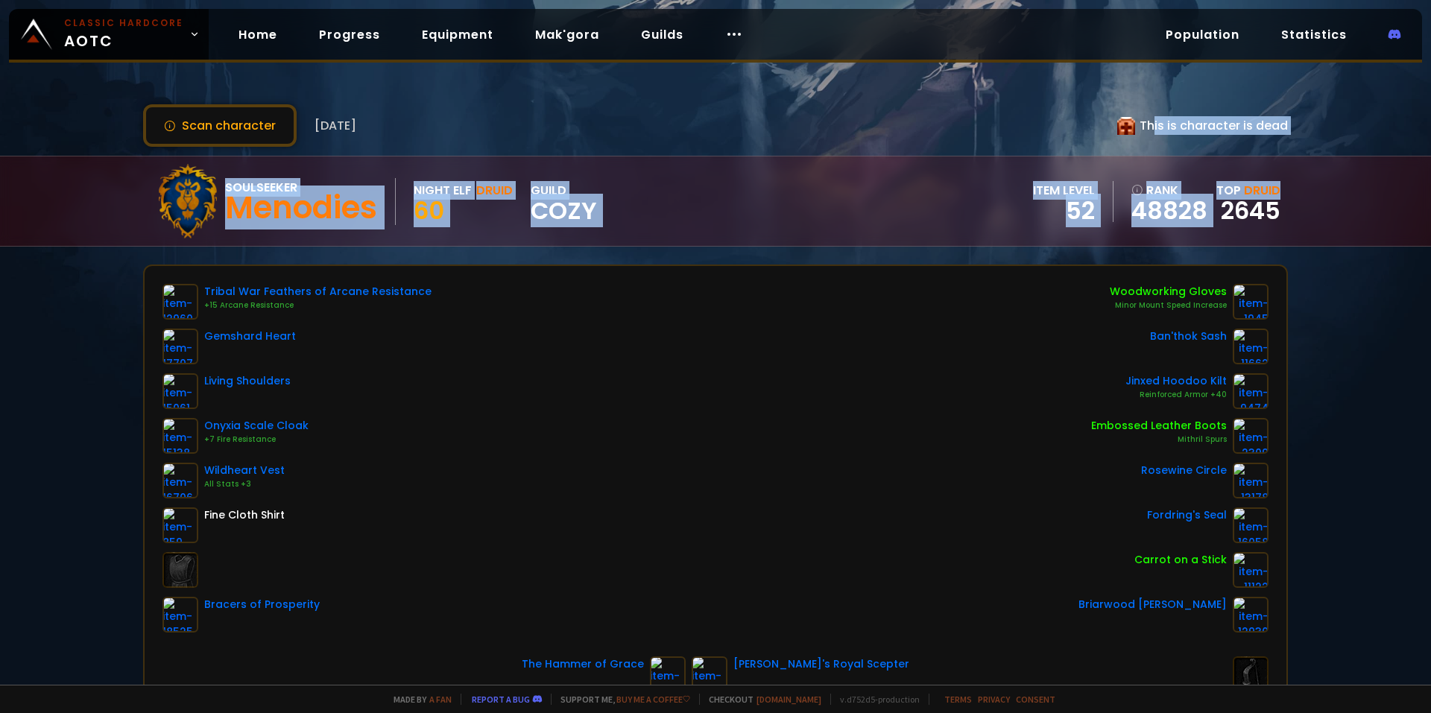
drag, startPoint x: 1140, startPoint y: 120, endPoint x: 1335, endPoint y: 127, distance: 195.4
click at [1335, 127] on div "Scan character [DATE] This is character is dead Soulseeker Menodies Night Elf D…" at bounding box center [715, 342] width 1431 height 685
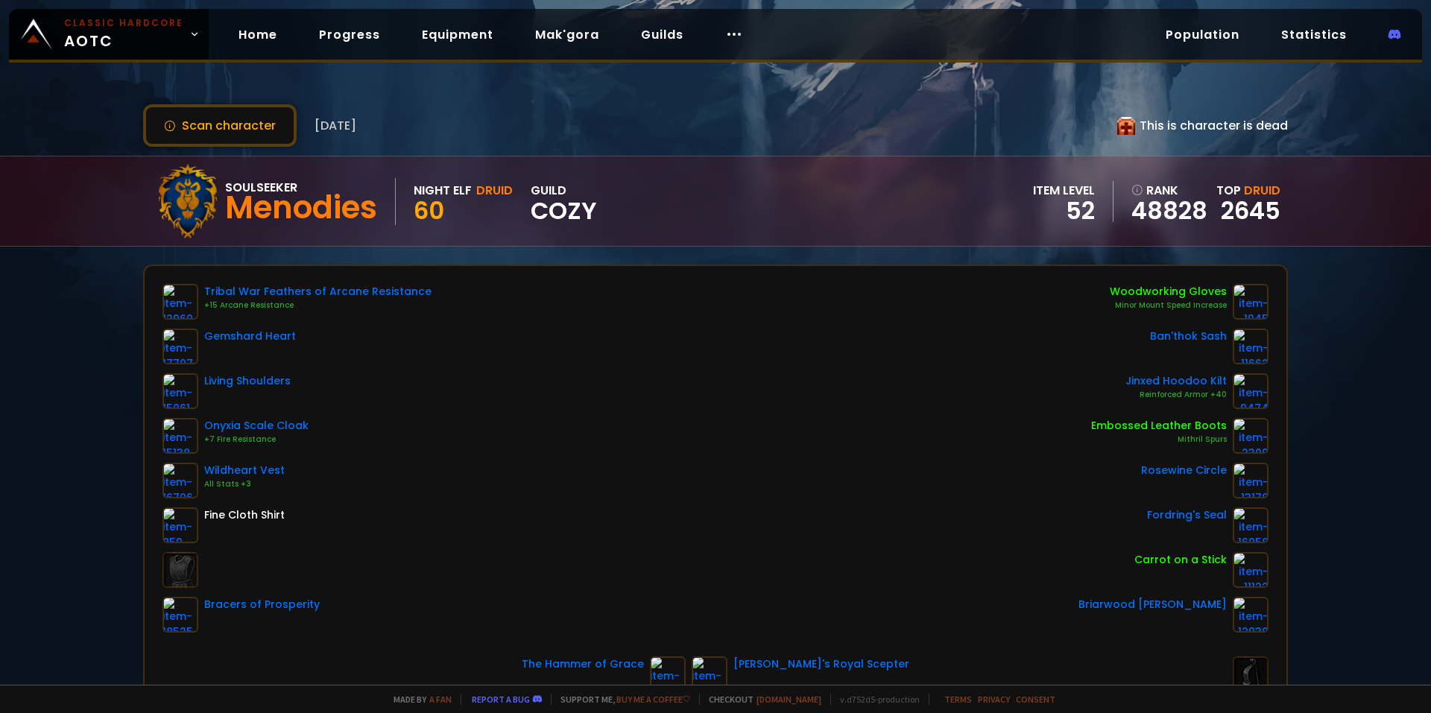
click at [328, 127] on span "[DATE]" at bounding box center [336, 125] width 42 height 19
click at [256, 124] on button "Scan character" at bounding box center [220, 125] width 154 height 42
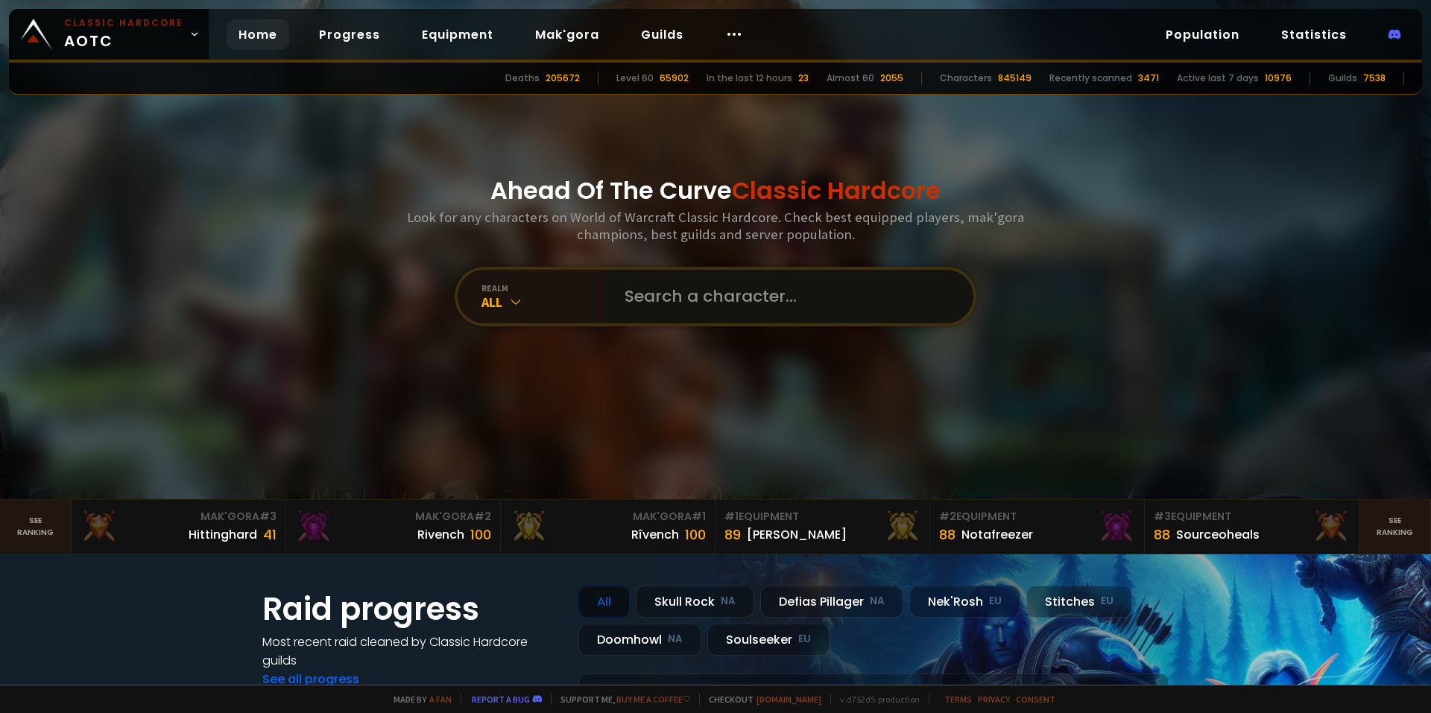
click at [676, 316] on input "text" at bounding box center [786, 297] width 340 height 54
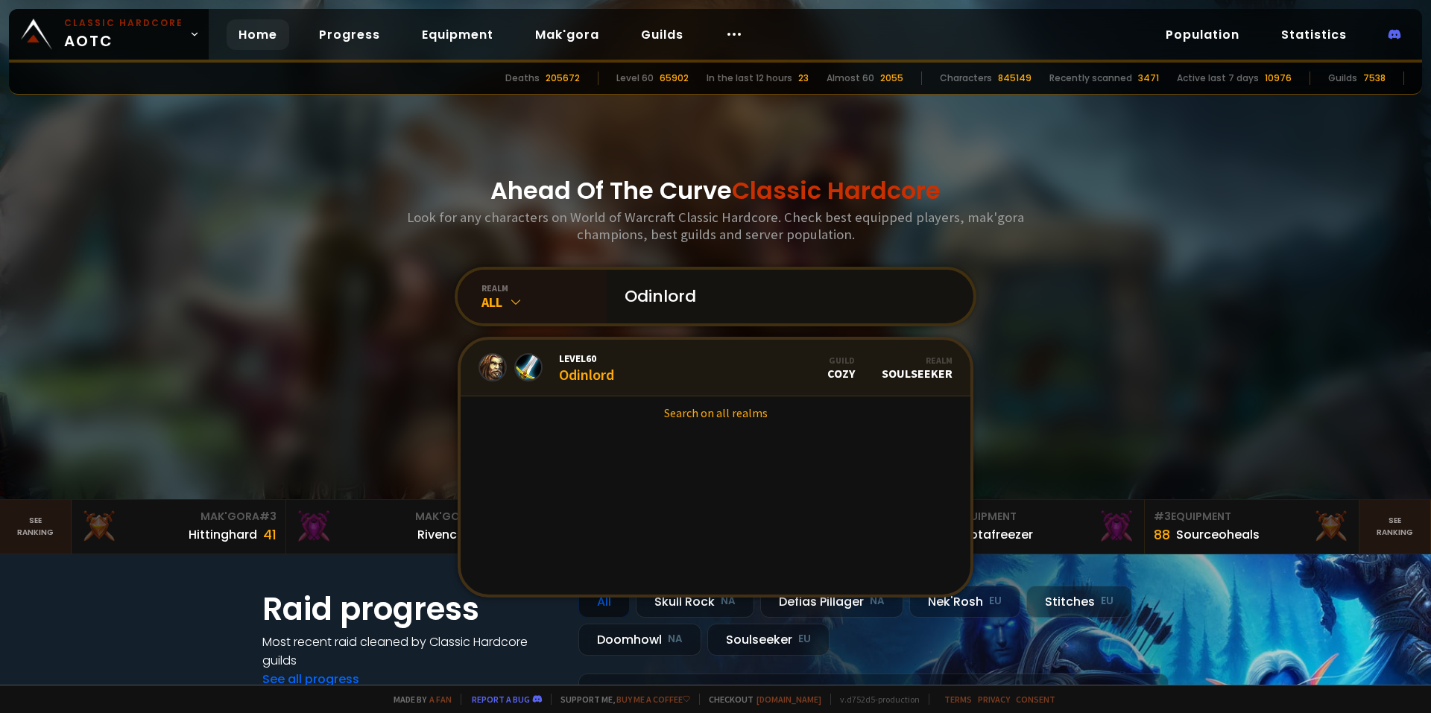
type input "Odinlord"
click at [662, 353] on link "Level 60 Odinlord Guild Cozy Realm Soulseeker" at bounding box center [716, 368] width 510 height 57
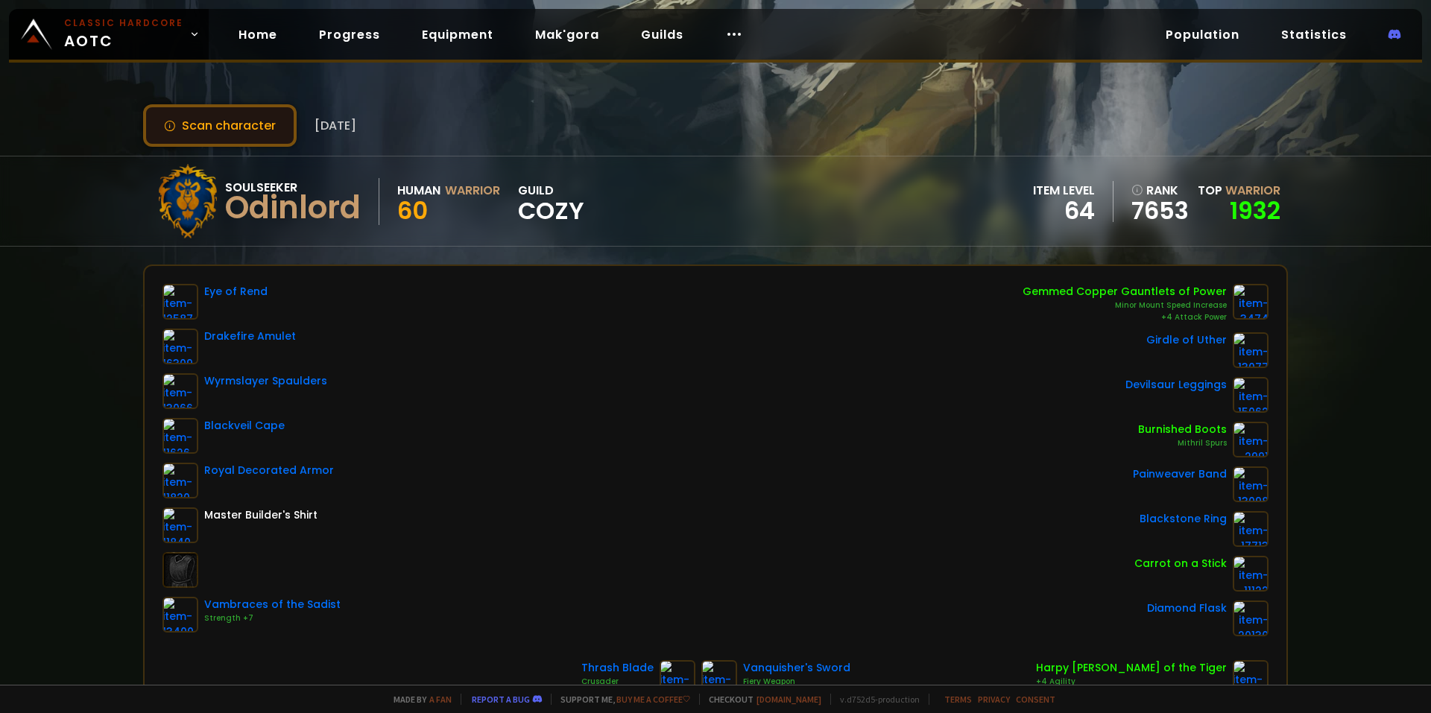
click at [259, 133] on button "Scan character" at bounding box center [220, 125] width 154 height 42
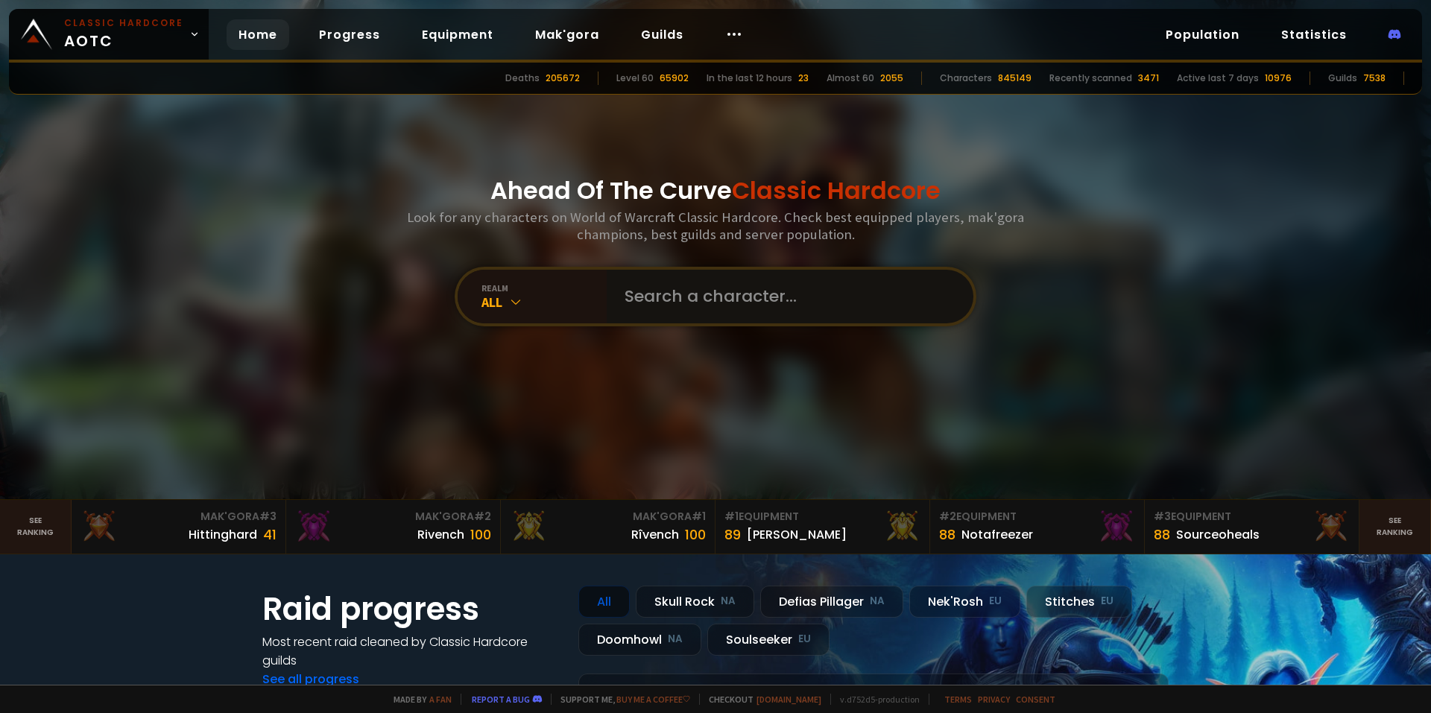
click at [654, 294] on input "text" at bounding box center [786, 297] width 340 height 54
type input "Beblessed"
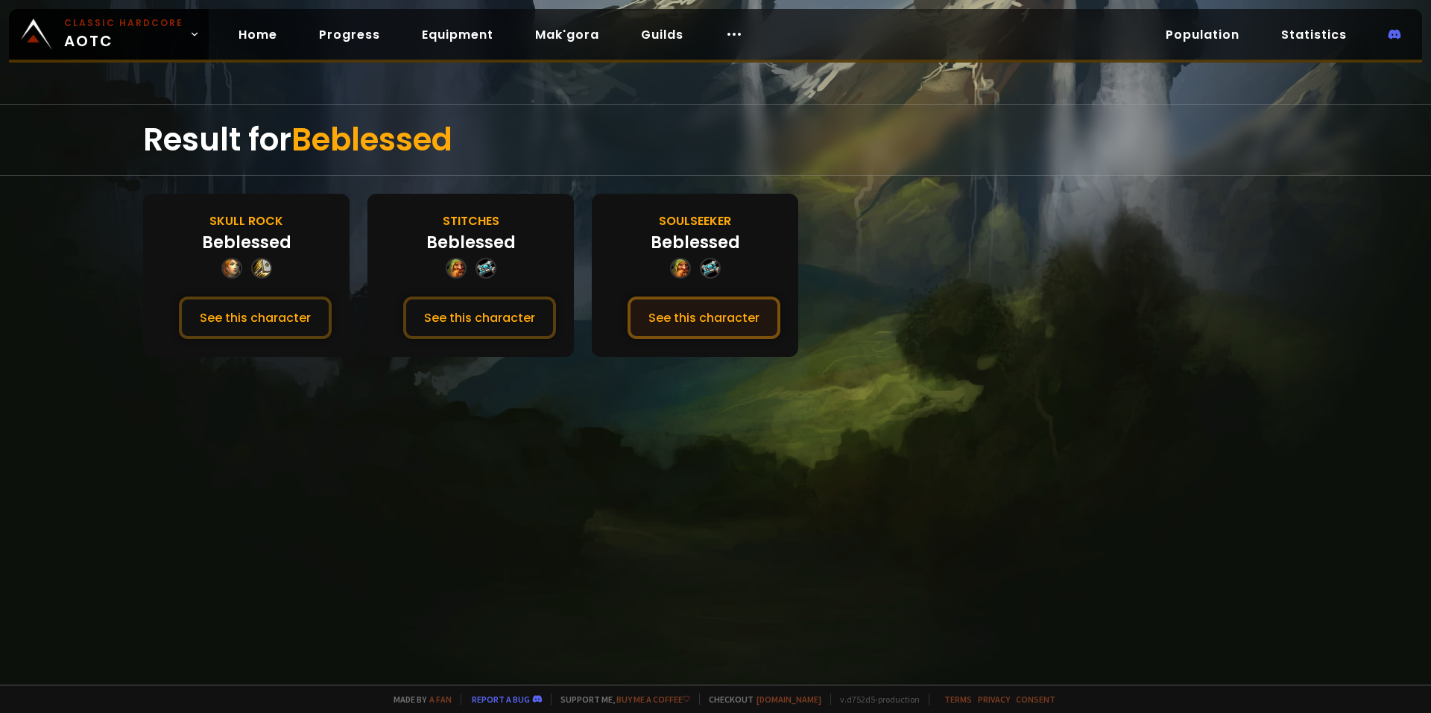
click at [724, 326] on button "See this character" at bounding box center [704, 318] width 153 height 42
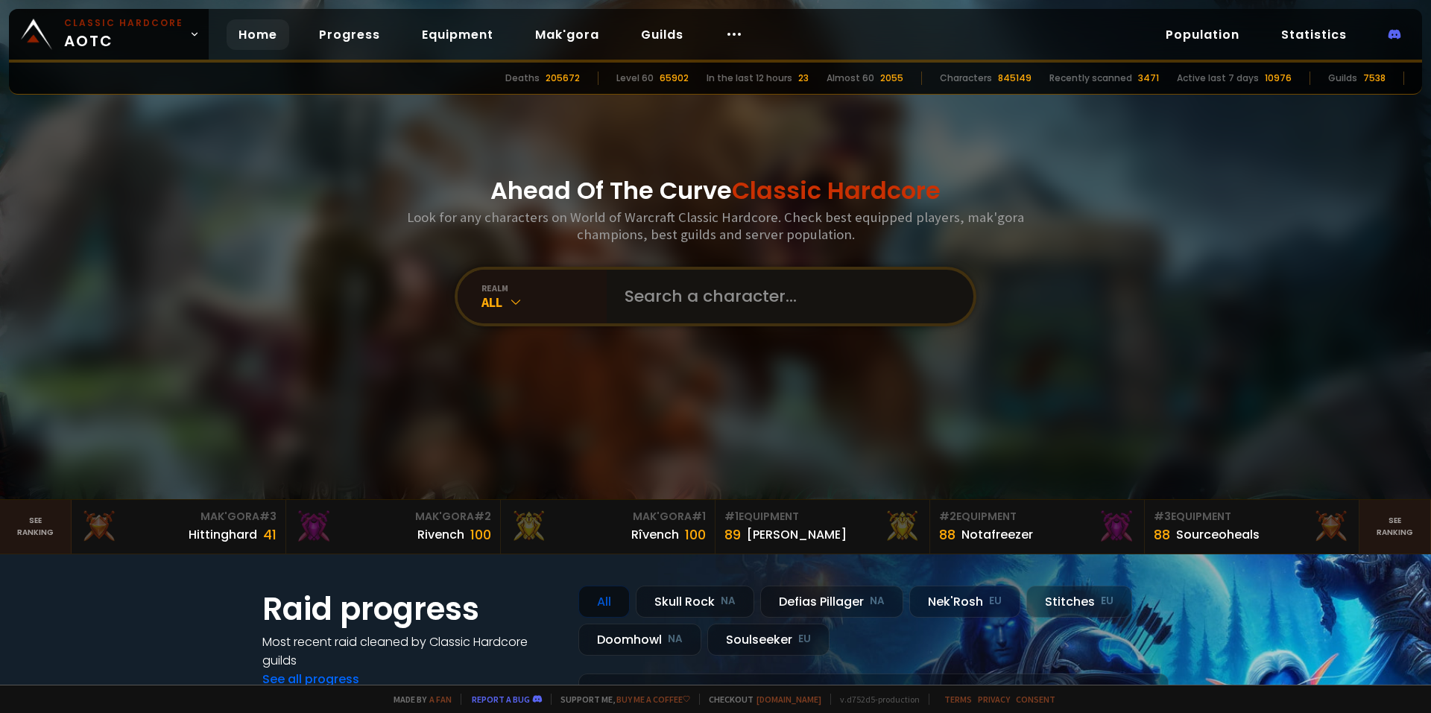
click at [617, 278] on input "text" at bounding box center [786, 297] width 340 height 54
click at [1165, 26] on link "Population" at bounding box center [1203, 34] width 98 height 31
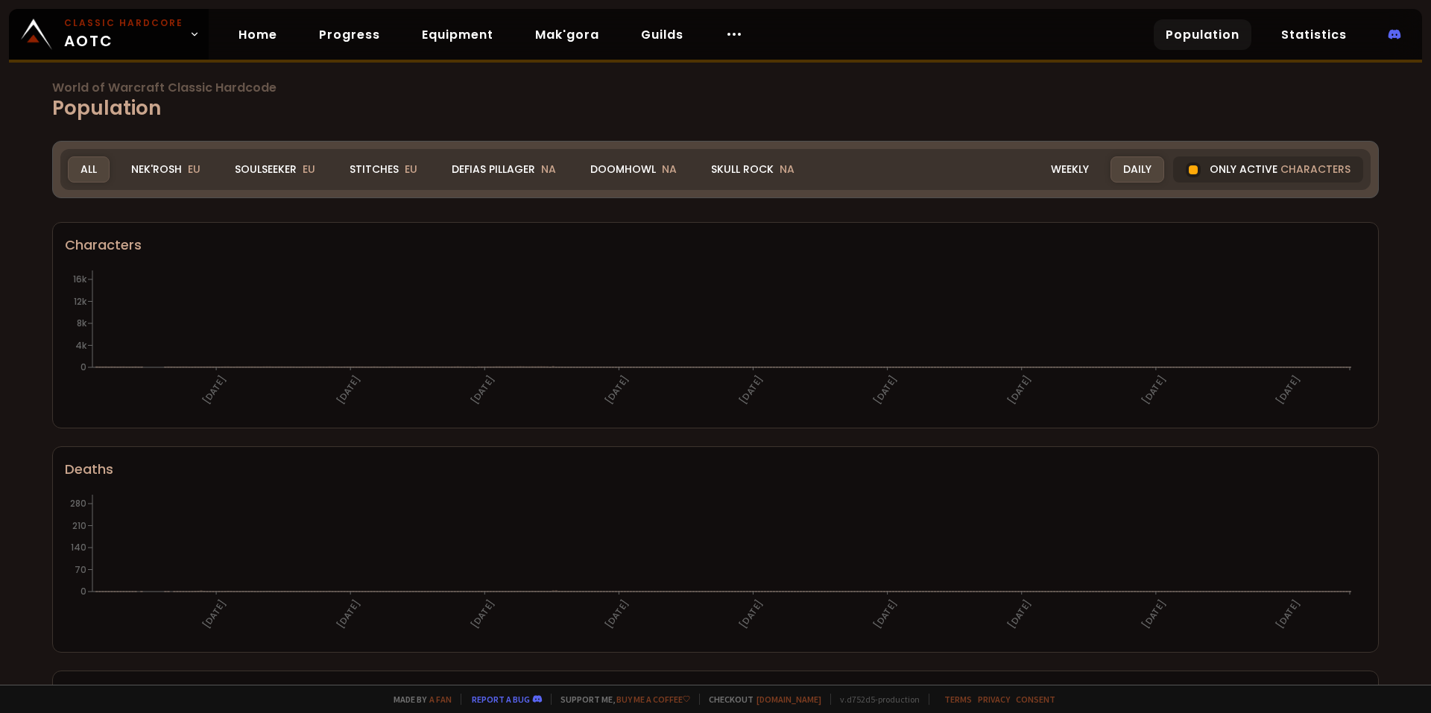
scroll to position [75, 0]
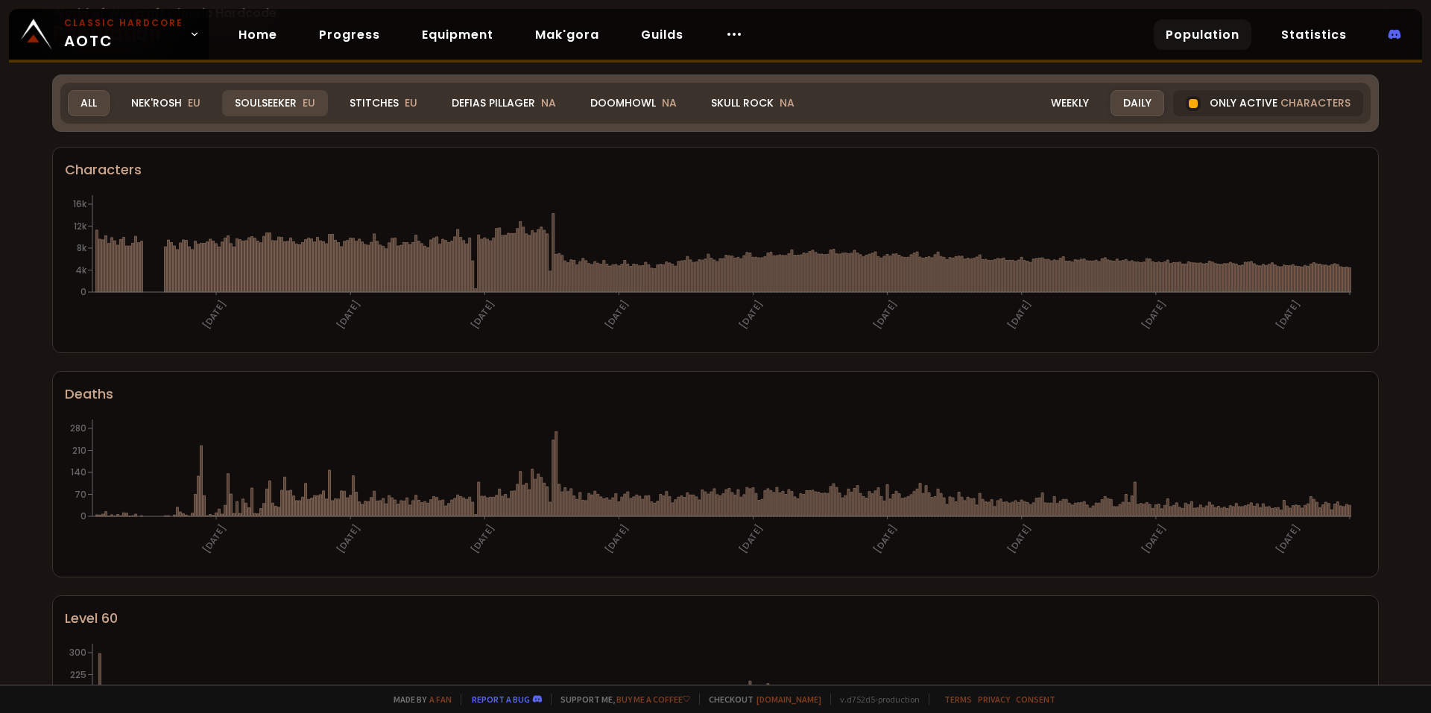
click at [269, 99] on div "Soulseeker EU" at bounding box center [275, 103] width 106 height 26
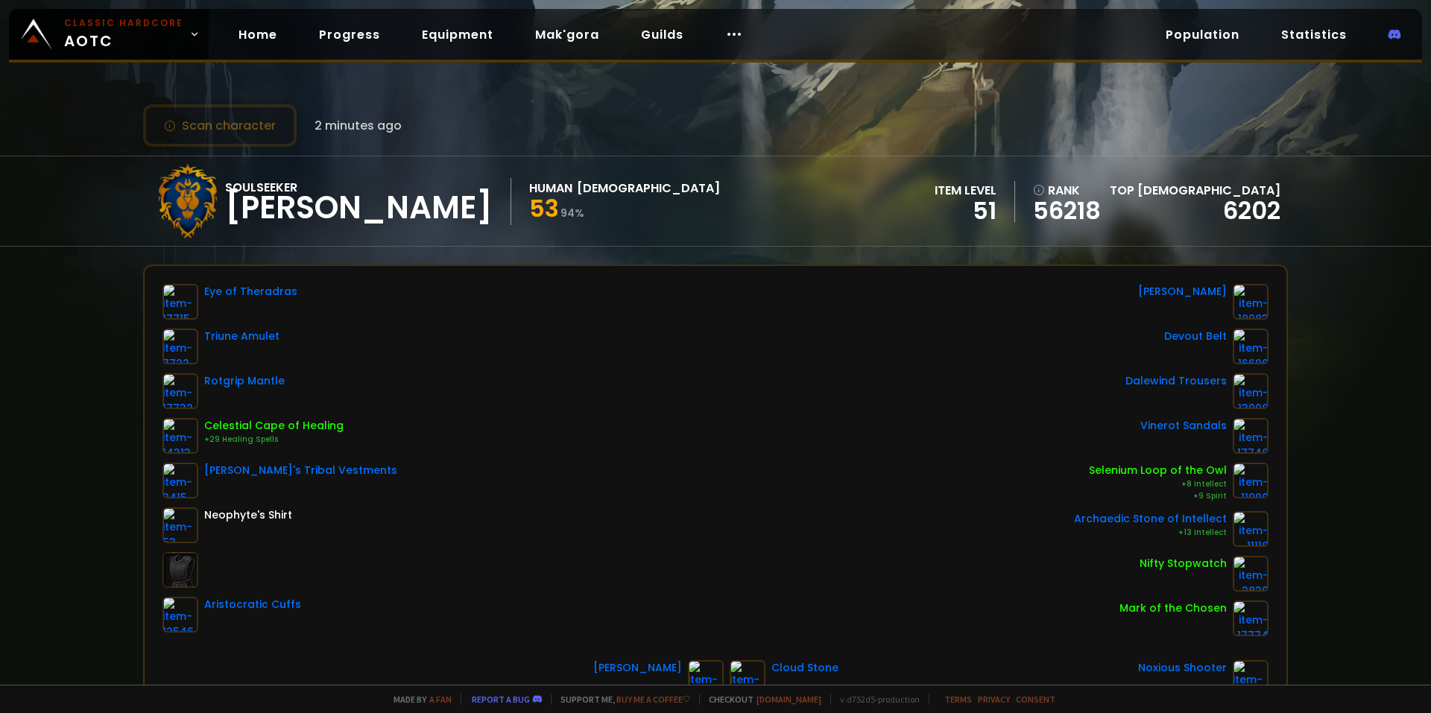
click at [259, 57] on div "Home Progress Equipment Mak'gora Guilds" at bounding box center [491, 34] width 564 height 48
click at [259, 51] on div "Home Progress Equipment Mak'gora Guilds" at bounding box center [491, 34] width 564 height 48
click at [262, 42] on link "Home" at bounding box center [258, 34] width 63 height 31
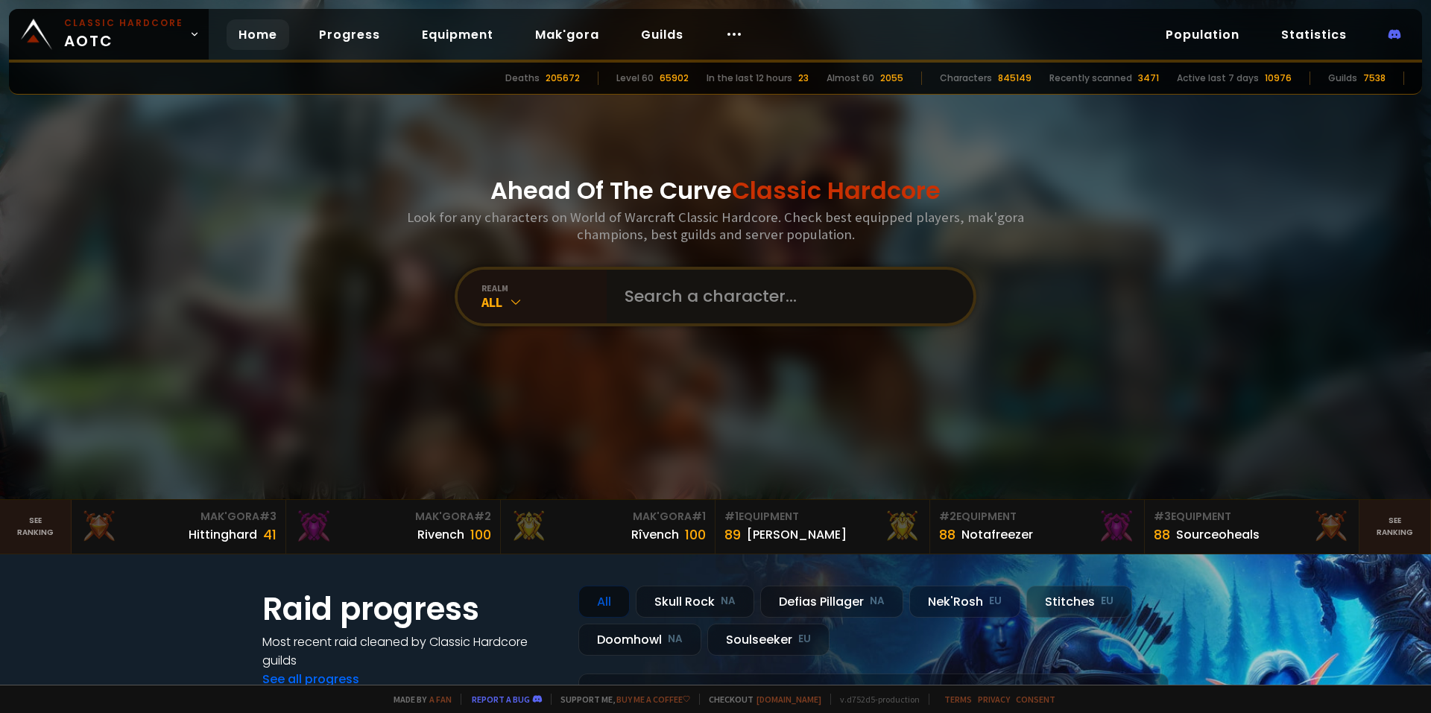
click at [679, 292] on input "text" at bounding box center [786, 297] width 340 height 54
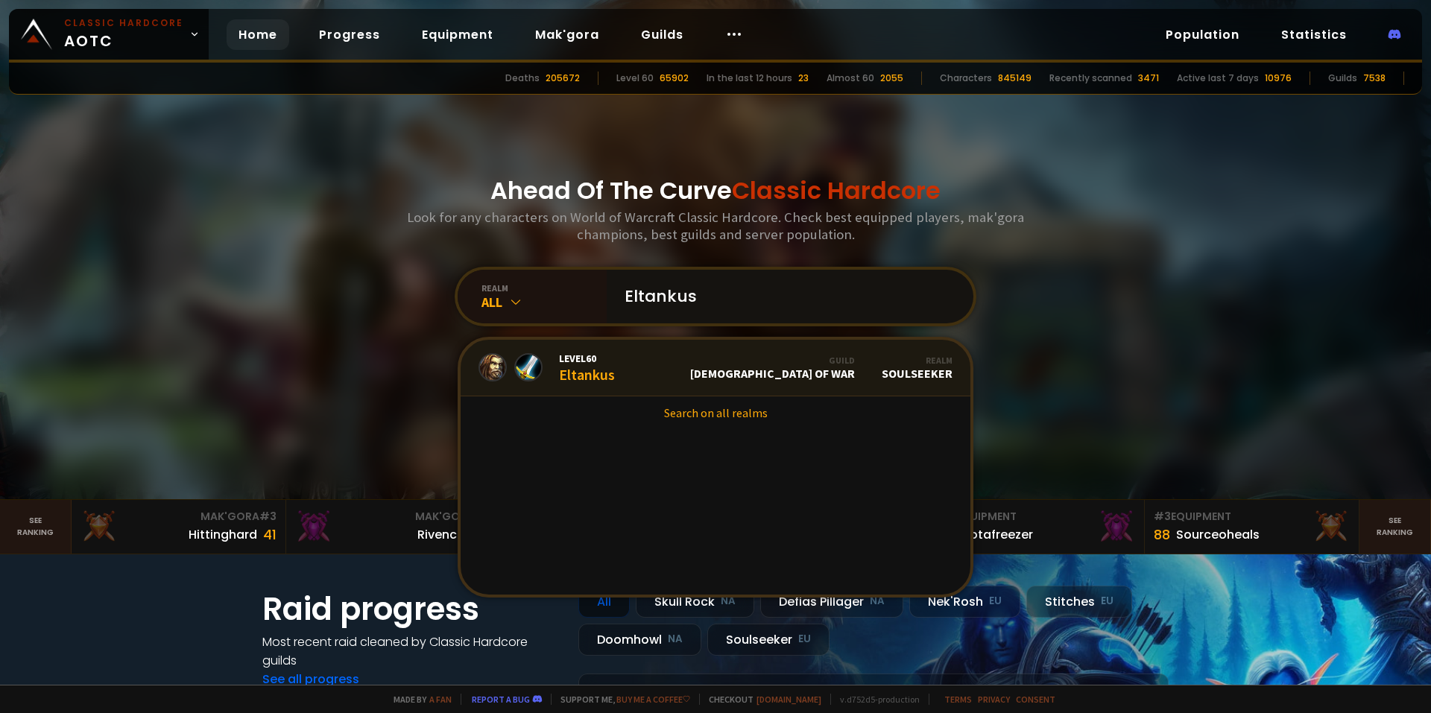
type input "Eltankus"
click at [705, 359] on link "Level 60 Eltankus Guild God of War Realm Soulseeker" at bounding box center [716, 368] width 510 height 57
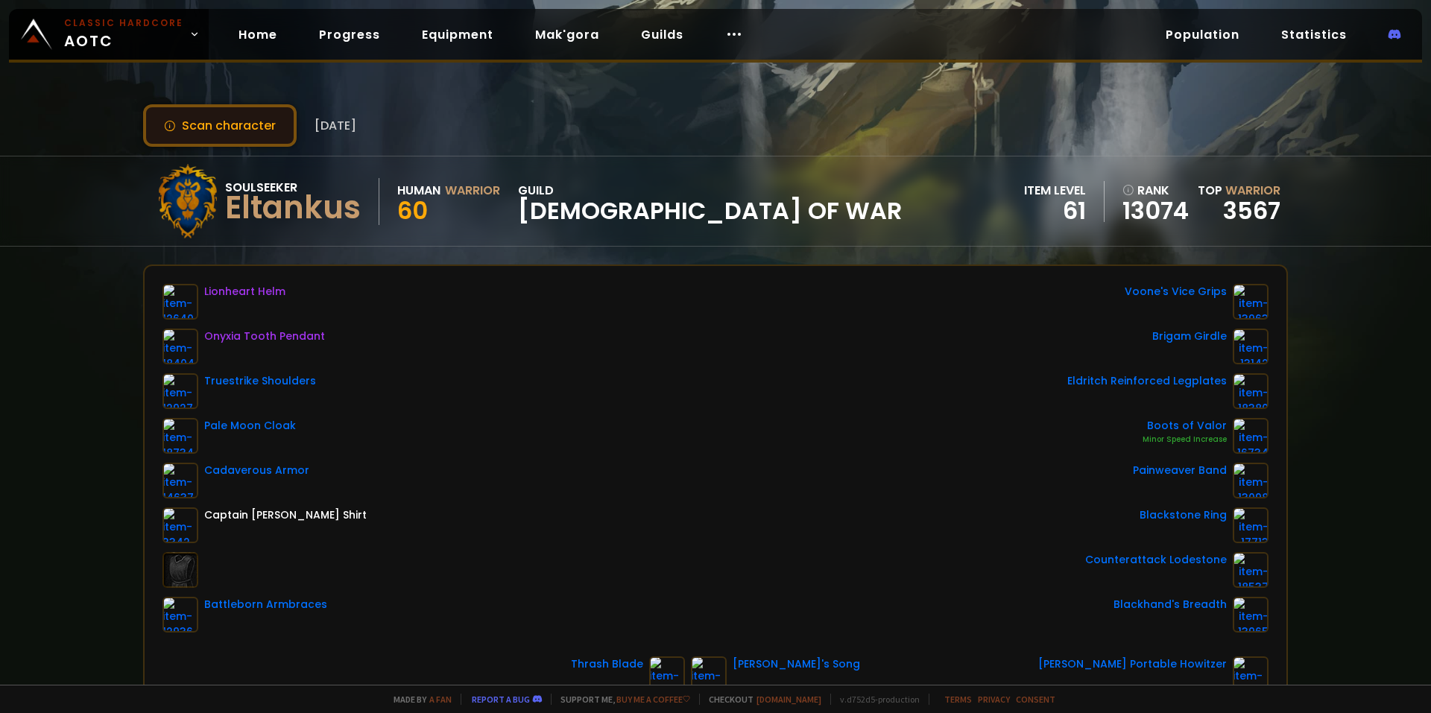
click at [242, 136] on button "Scan character" at bounding box center [220, 125] width 154 height 42
